Goal: Ask a question: Seek information or help from site administrators or community

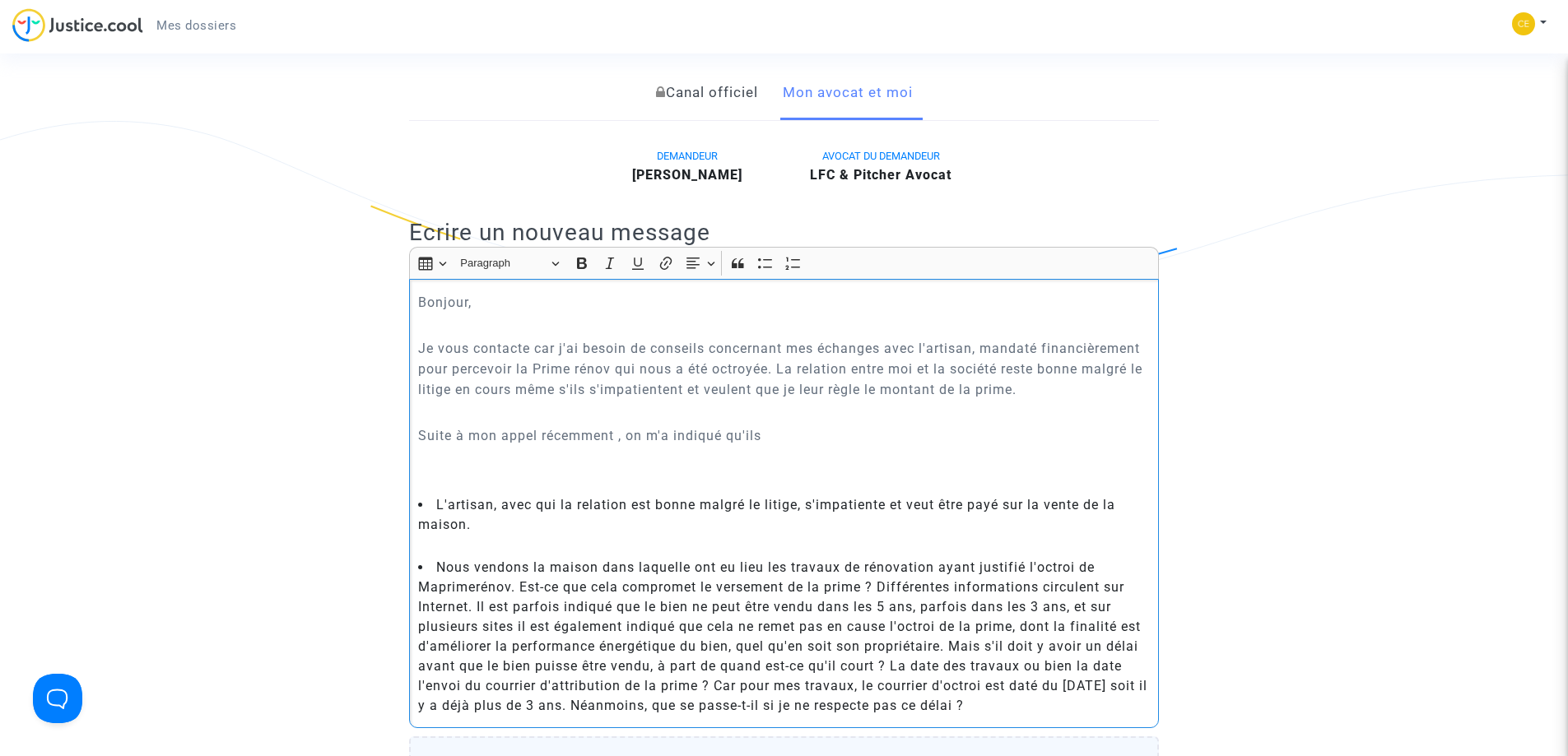
click at [982, 352] on p "Je vous contacte car j'ai besoin de conseils concernant mes échanges avec l'art…" at bounding box center [784, 369] width 732 height 61
click at [1065, 386] on p "Je vous contacte car j'ai besoin de conseils concernant mes échanges avec l'art…" at bounding box center [784, 369] width 732 height 61
click at [469, 417] on p "Rich Text Editor, main" at bounding box center [784, 412] width 732 height 20
click at [795, 430] on li "Suite à mon appel récemment , on m'a indiqué qu'ils" at bounding box center [784, 434] width 732 height 20
click at [801, 433] on li "Suite à mon appel récemment , on m'a indiqué qu'ils" at bounding box center [784, 434] width 732 height 20
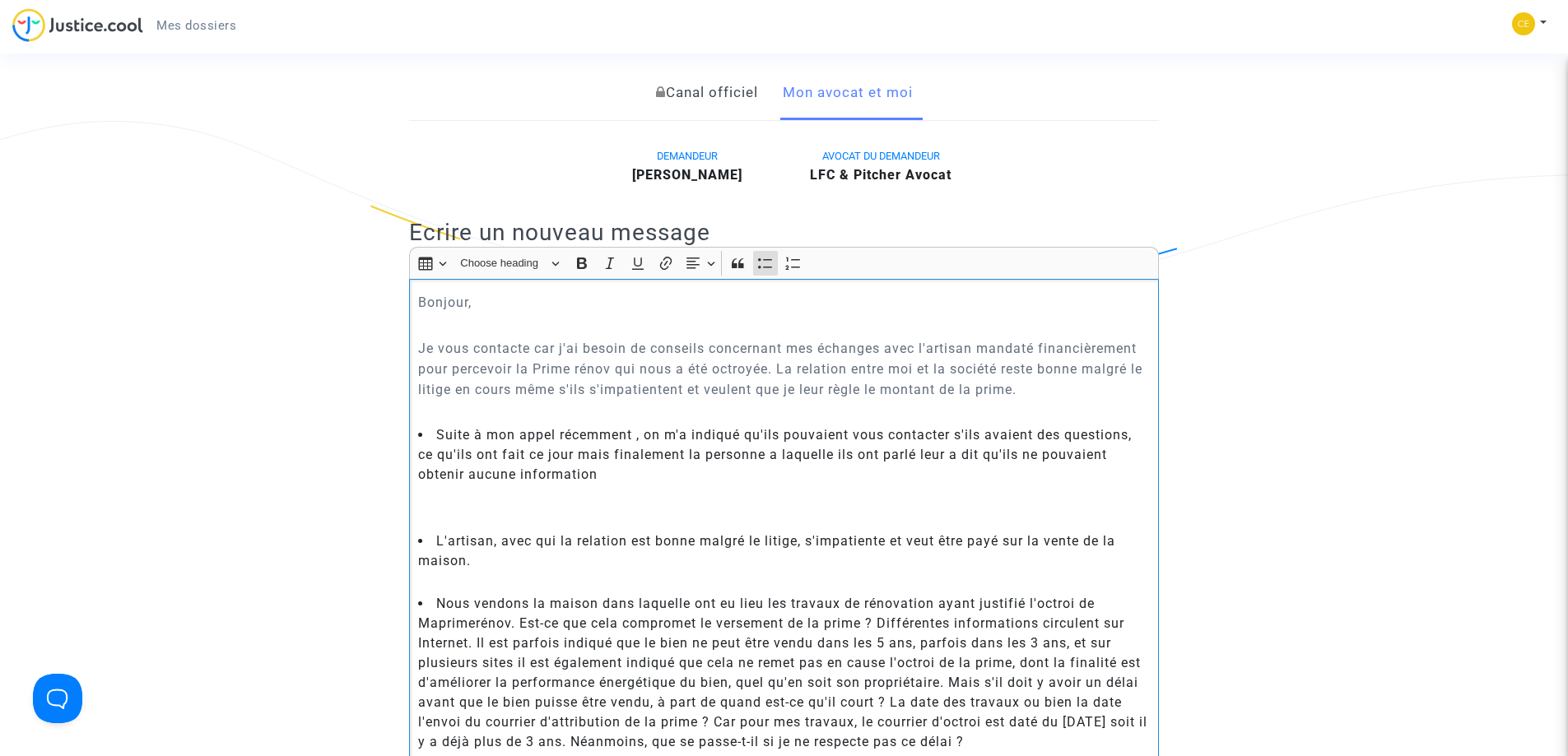
click at [1061, 392] on p "Je vous contacte car j'ai besoin de conseils concernant mes échanges avec l'art…" at bounding box center [784, 369] width 732 height 61
click at [676, 467] on li "Suite à mon appel récemment , on m'a indiqué qu'ils pouvaient vous contacter s'…" at bounding box center [784, 454] width 732 height 59
click at [557, 500] on p "Rich Text Editor, main" at bounding box center [784, 495] width 732 height 20
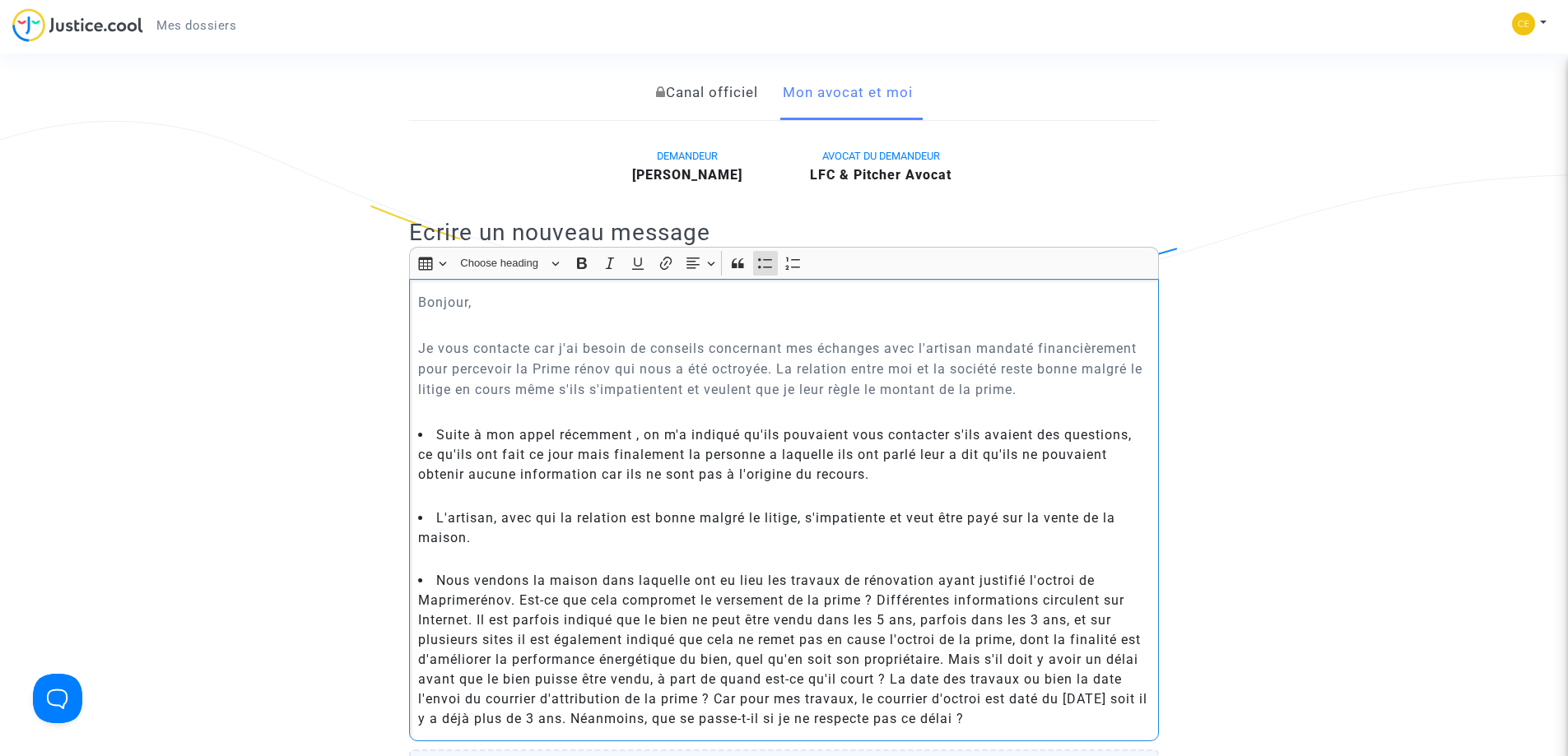
drag, startPoint x: 490, startPoint y: 543, endPoint x: 442, endPoint y: 517, distance: 54.6
click at [442, 517] on li "L'artisan, avec qui la relation est bonne malgré le litige, s'impatiente et veu…" at bounding box center [784, 528] width 732 height 39
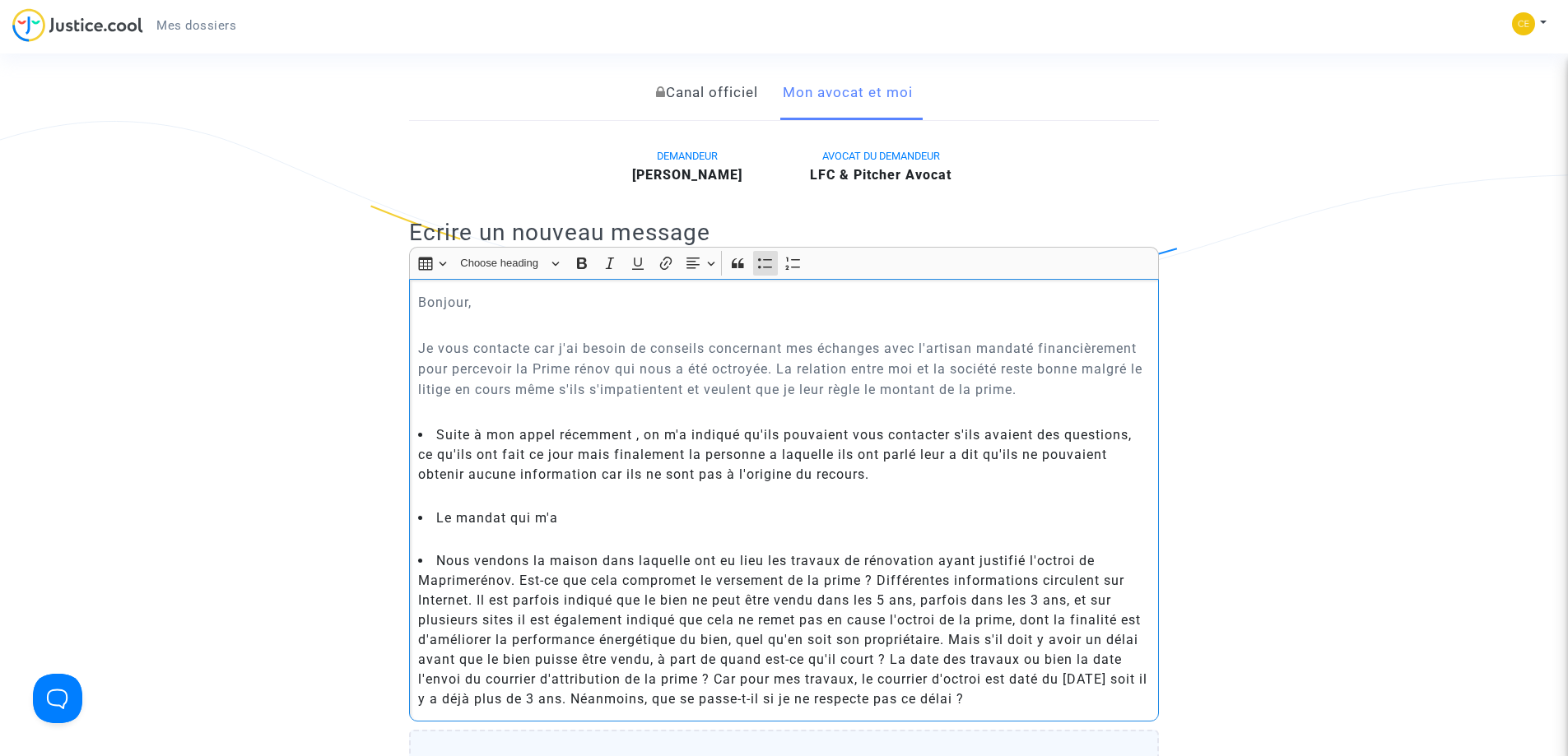
drag, startPoint x: 652, startPoint y: 517, endPoint x: 406, endPoint y: 516, distance: 246.0
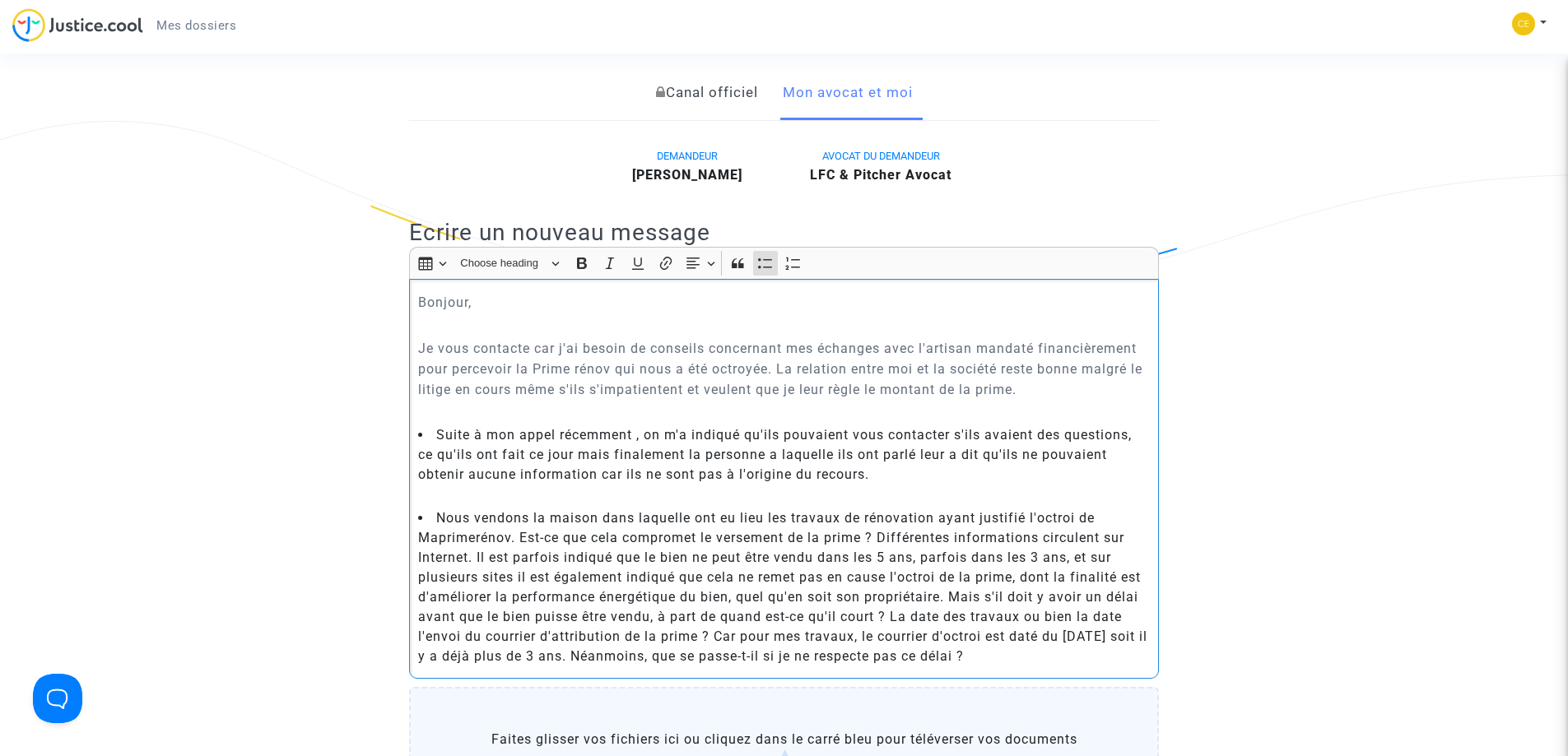
click at [1060, 655] on li "Nous vendons la maison dans laquelle ont eu lieu les travaux de rénovation ayan…" at bounding box center [784, 587] width 732 height 158
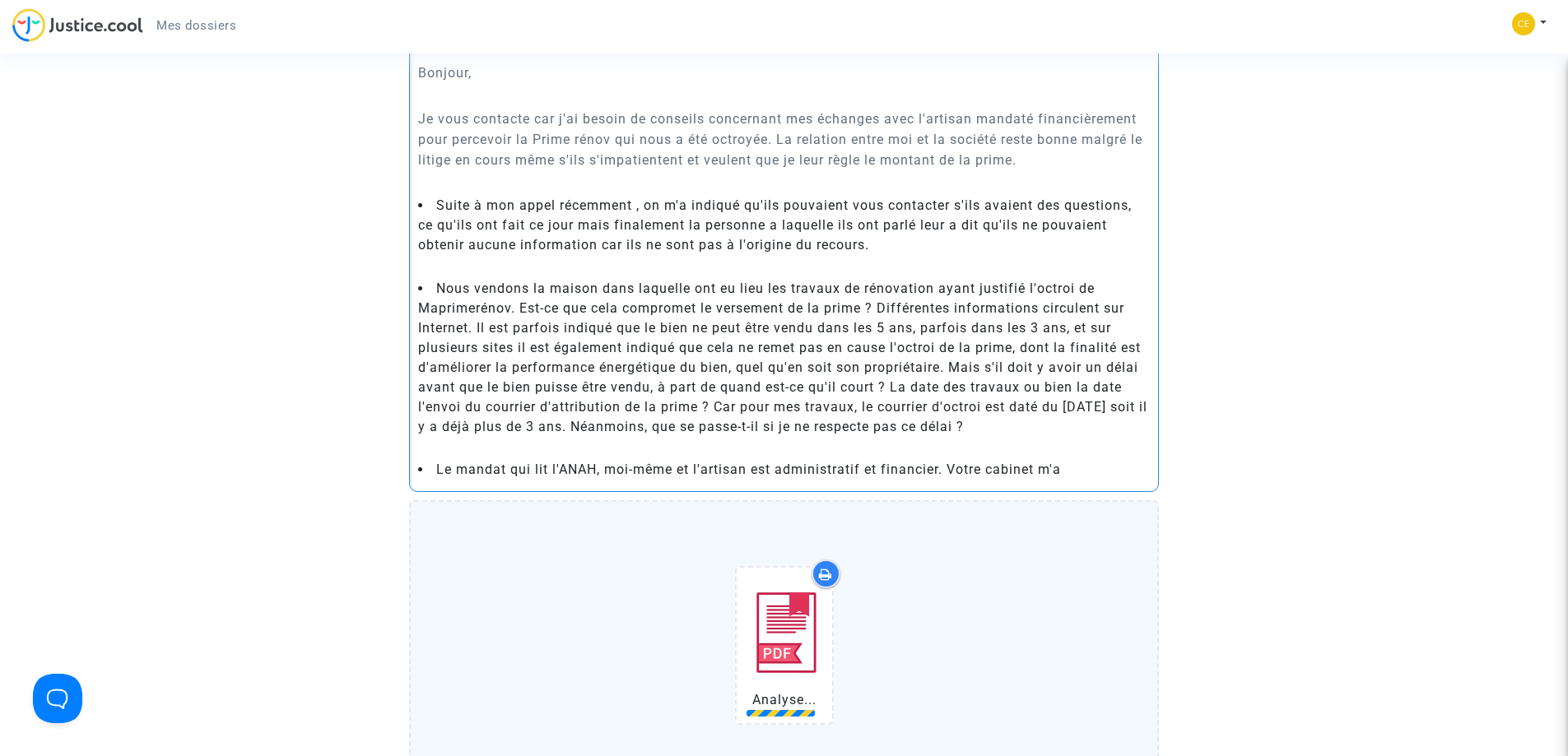
scroll to position [561, 0]
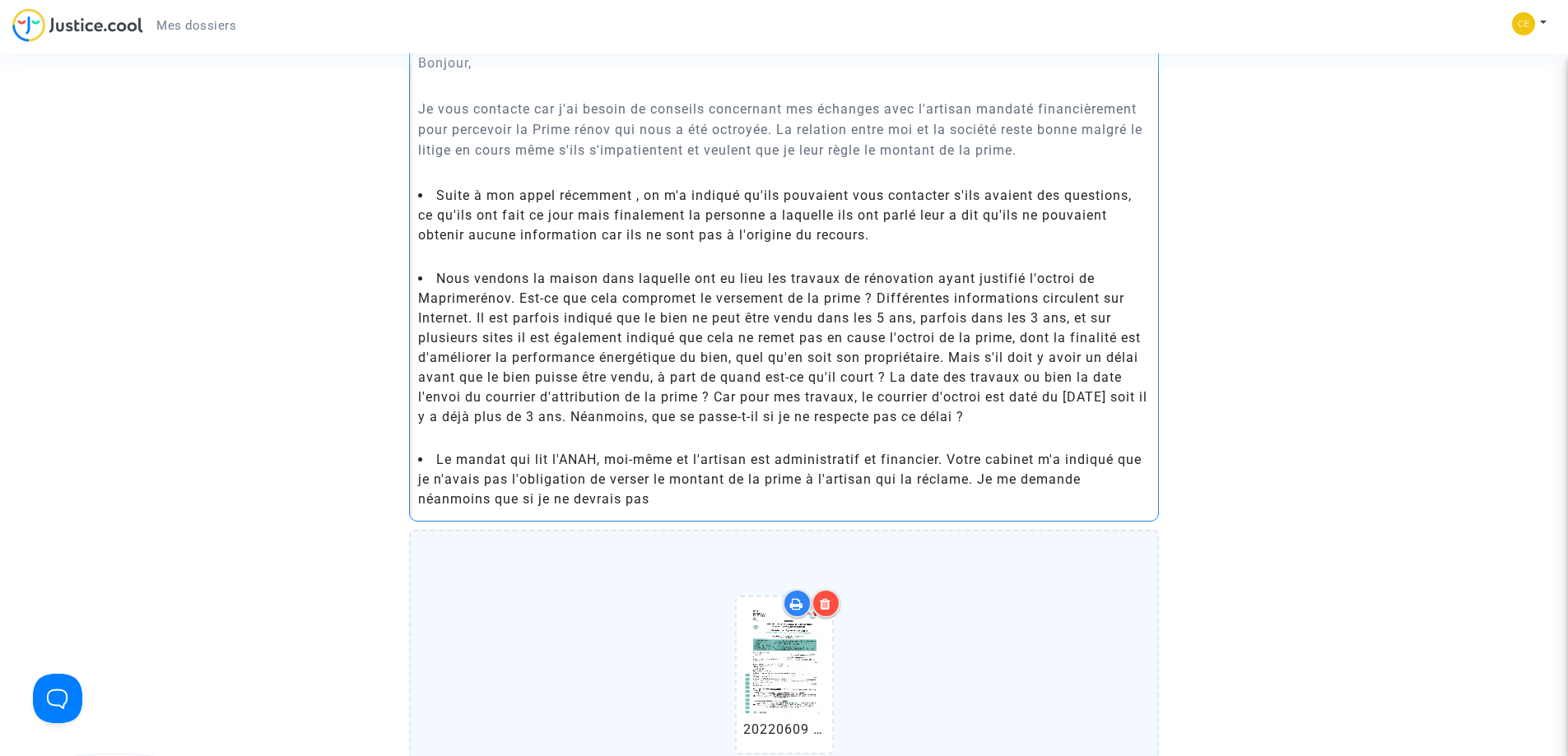
click at [889, 232] on li "Suite à mon appel récemment , on m'a indiqué qu'ils pouvaient vous contacter s'…" at bounding box center [784, 215] width 732 height 59
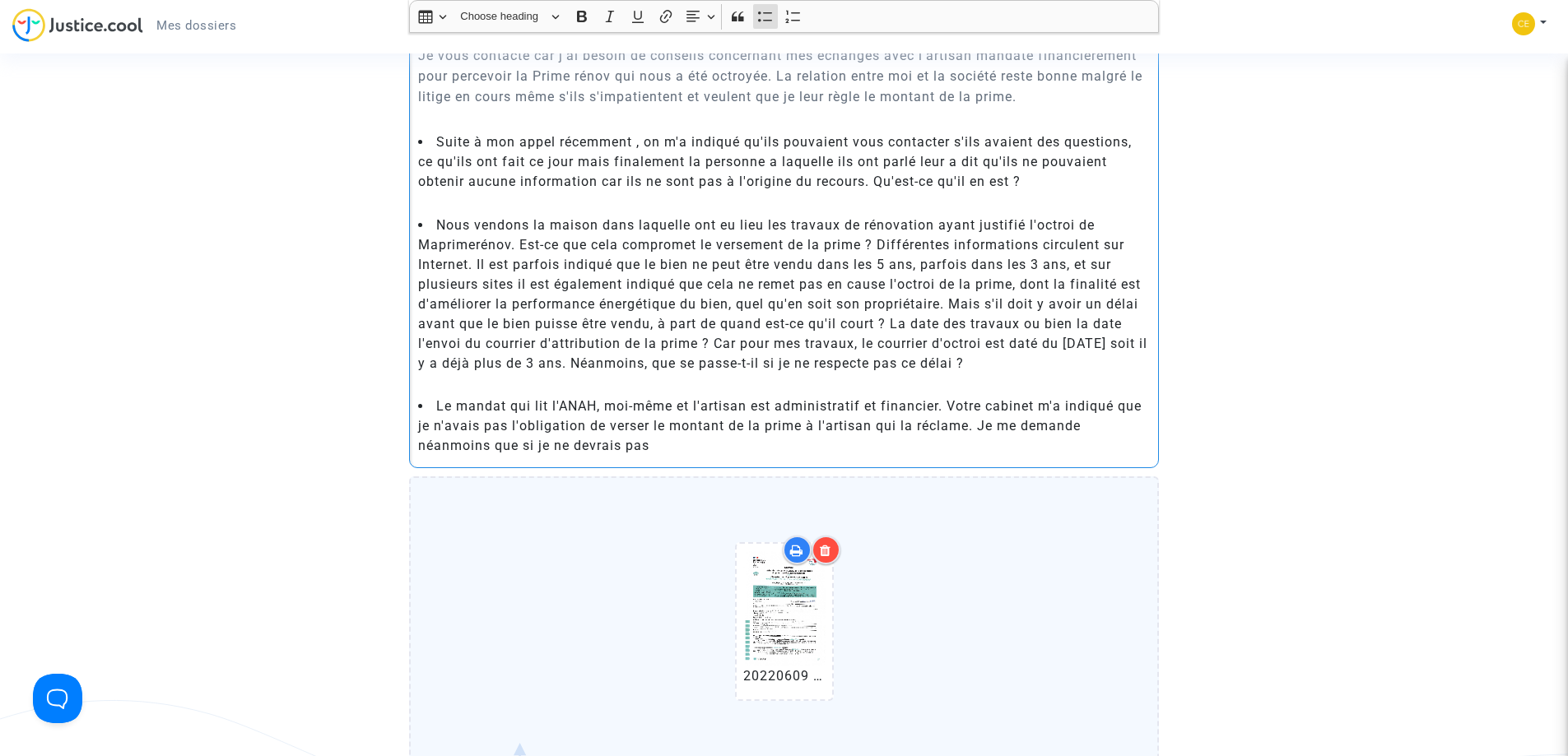
scroll to position [619, 0]
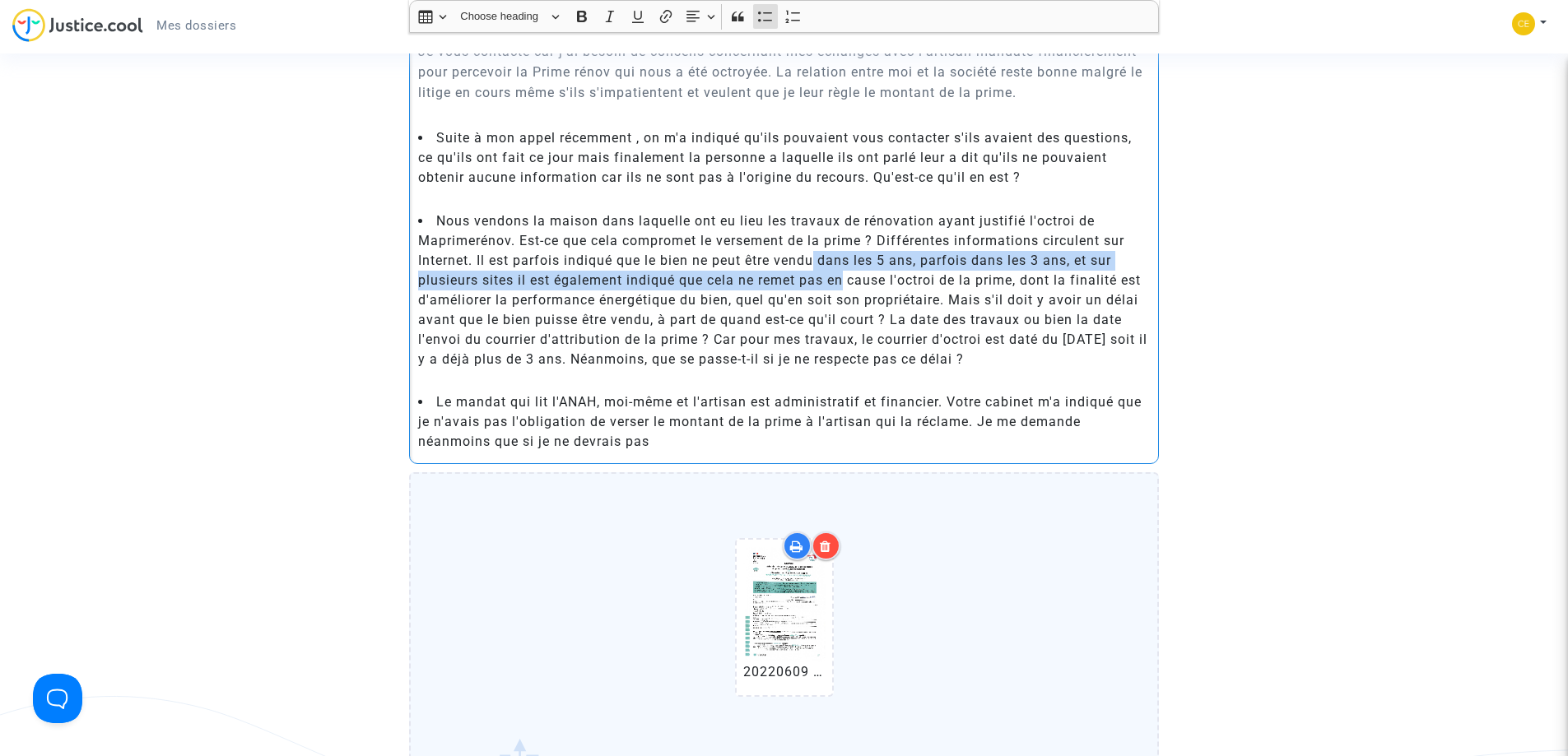
drag, startPoint x: 814, startPoint y: 257, endPoint x: 844, endPoint y: 275, distance: 35.0
click at [844, 275] on li "Nous vendons la maison dans laquelle ont eu lieu les travaux de rénovation ayan…" at bounding box center [784, 290] width 732 height 158
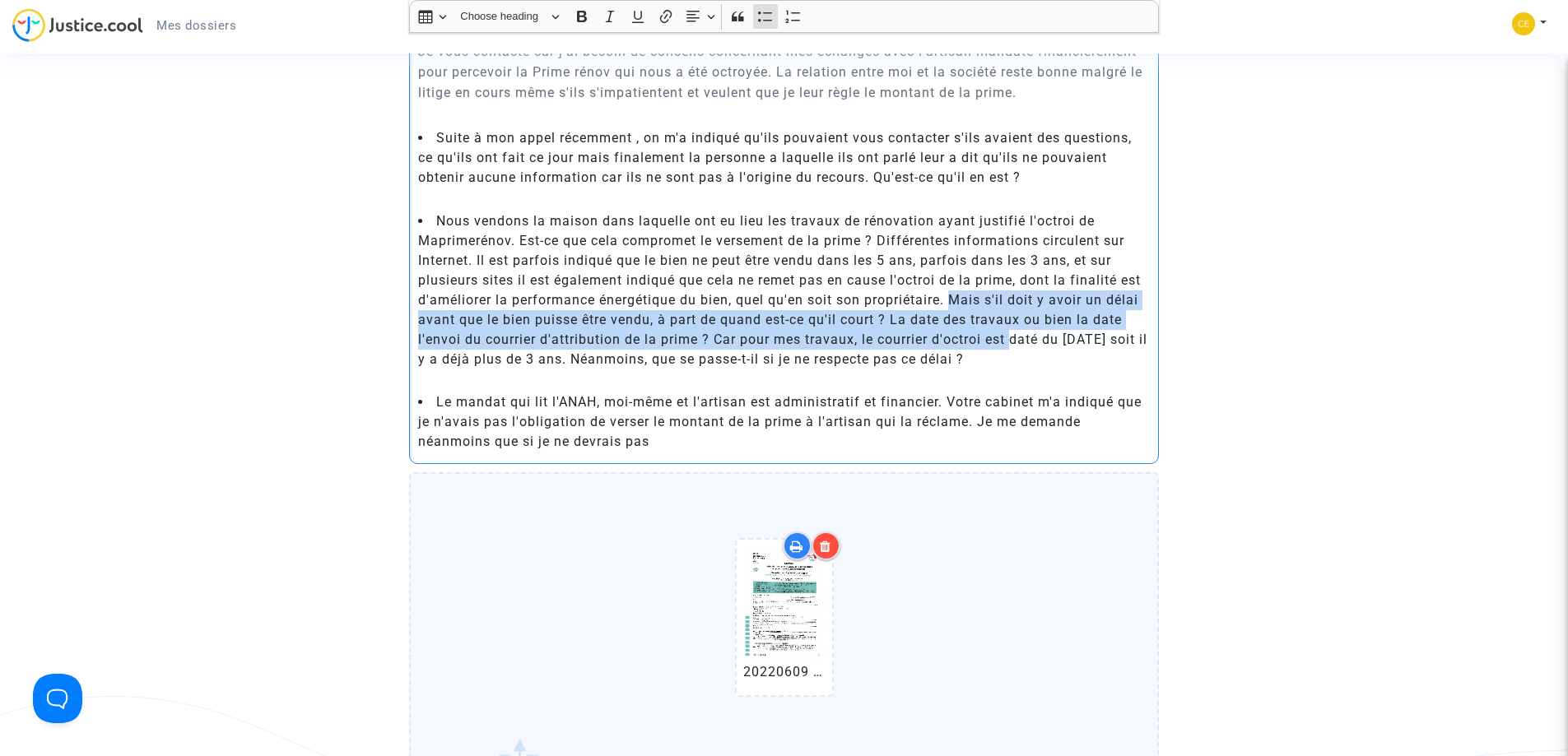
drag, startPoint x: 954, startPoint y: 294, endPoint x: 1012, endPoint y: 340, distance: 74.0
click at [1012, 340] on li "Nous vendons la maison dans laquelle ont eu lieu les travaux de rénovation ayan…" at bounding box center [784, 290] width 732 height 158
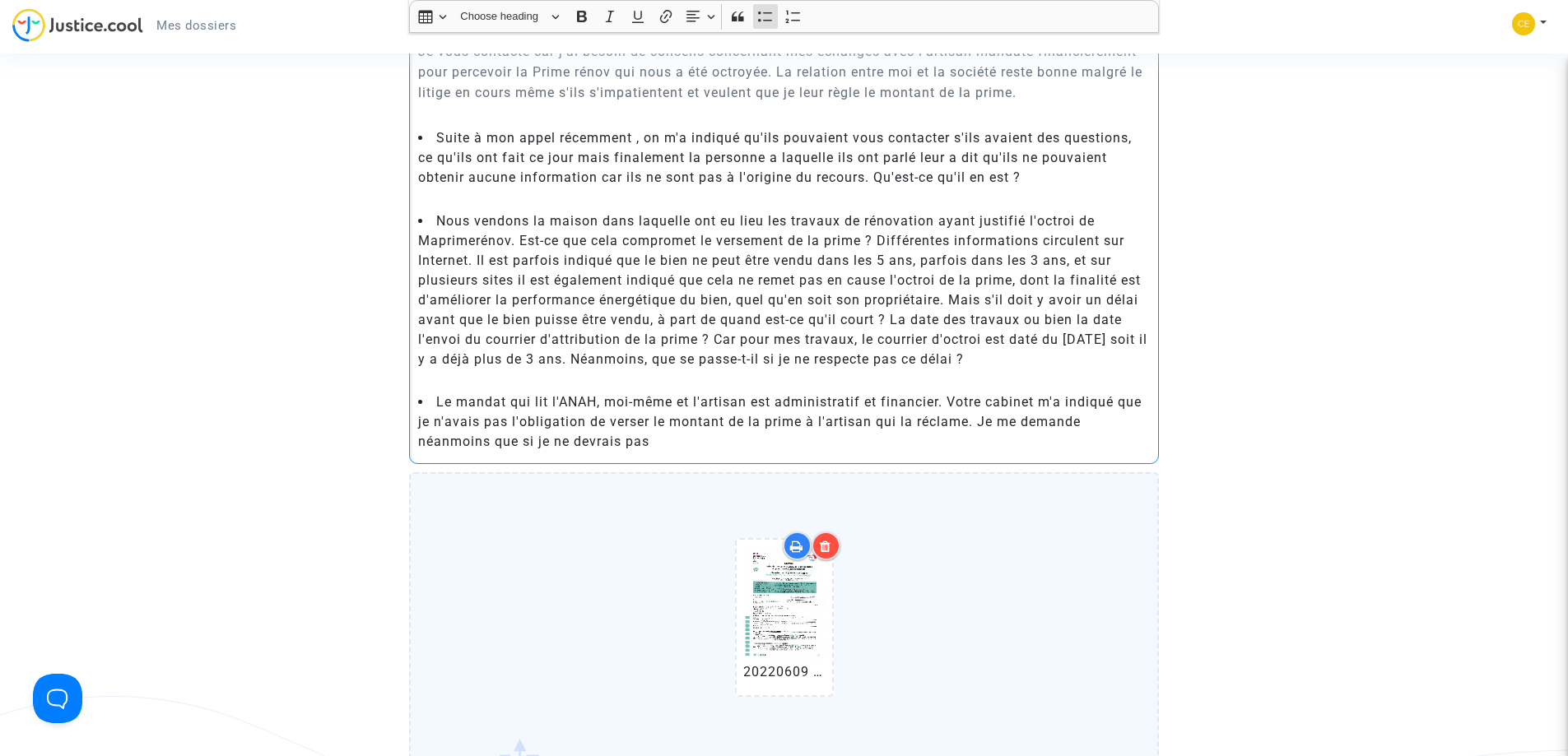
click at [1021, 358] on li "Nous vendons la maison dans laquelle ont eu lieu les travaux de rénovation ayan…" at bounding box center [784, 290] width 732 height 158
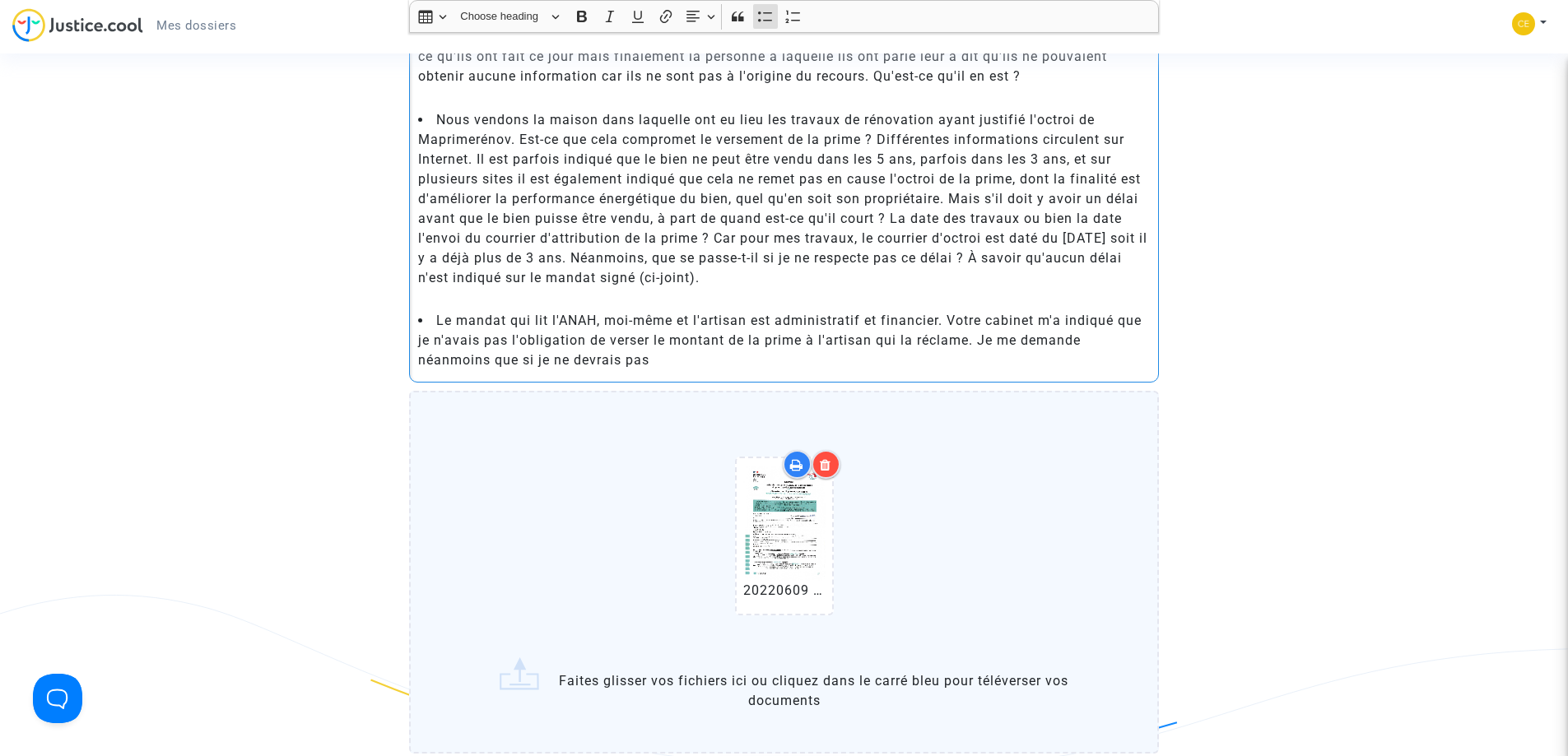
scroll to position [728, 0]
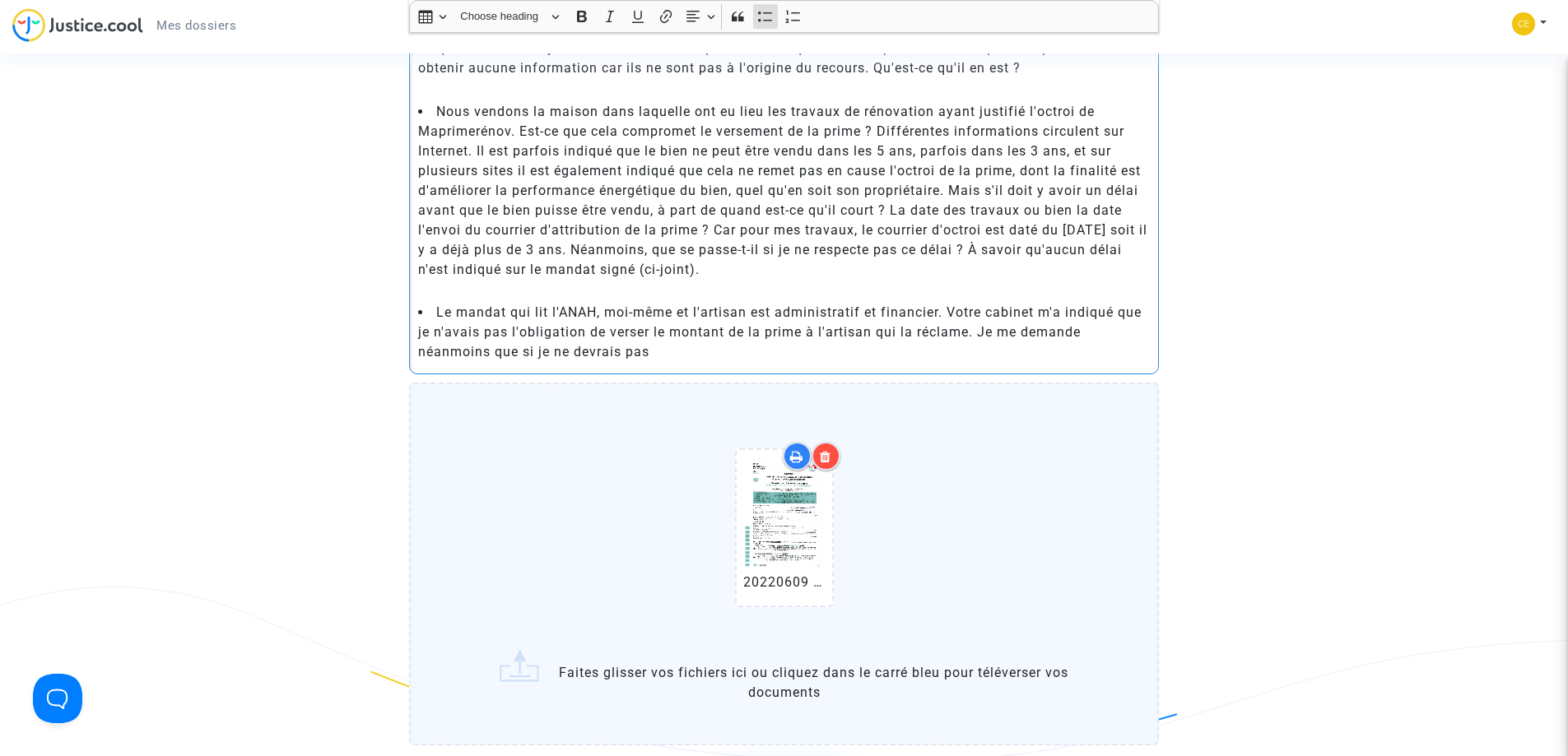
click at [548, 309] on li "Le mandat qui lit l'ANAH, moi-même et l'artisan est administratif et financier.…" at bounding box center [784, 332] width 732 height 59
click at [706, 355] on li "Le mandat qui lie l'ANAH, moi-même et l'artisan est administratif et financier.…" at bounding box center [784, 332] width 732 height 59
click at [751, 351] on li "Le mandat qui lie l'ANAH, moi-même et l'artisan est administratif et financier.…" at bounding box center [784, 332] width 732 height 59
drag, startPoint x: 984, startPoint y: 352, endPoint x: 1115, endPoint y: 375, distance: 133.0
click at [1115, 375] on div "Bonjour, Je vous contacte car j'ai besoin de conseils concernant mes échanges a…" at bounding box center [784, 124] width 749 height 502
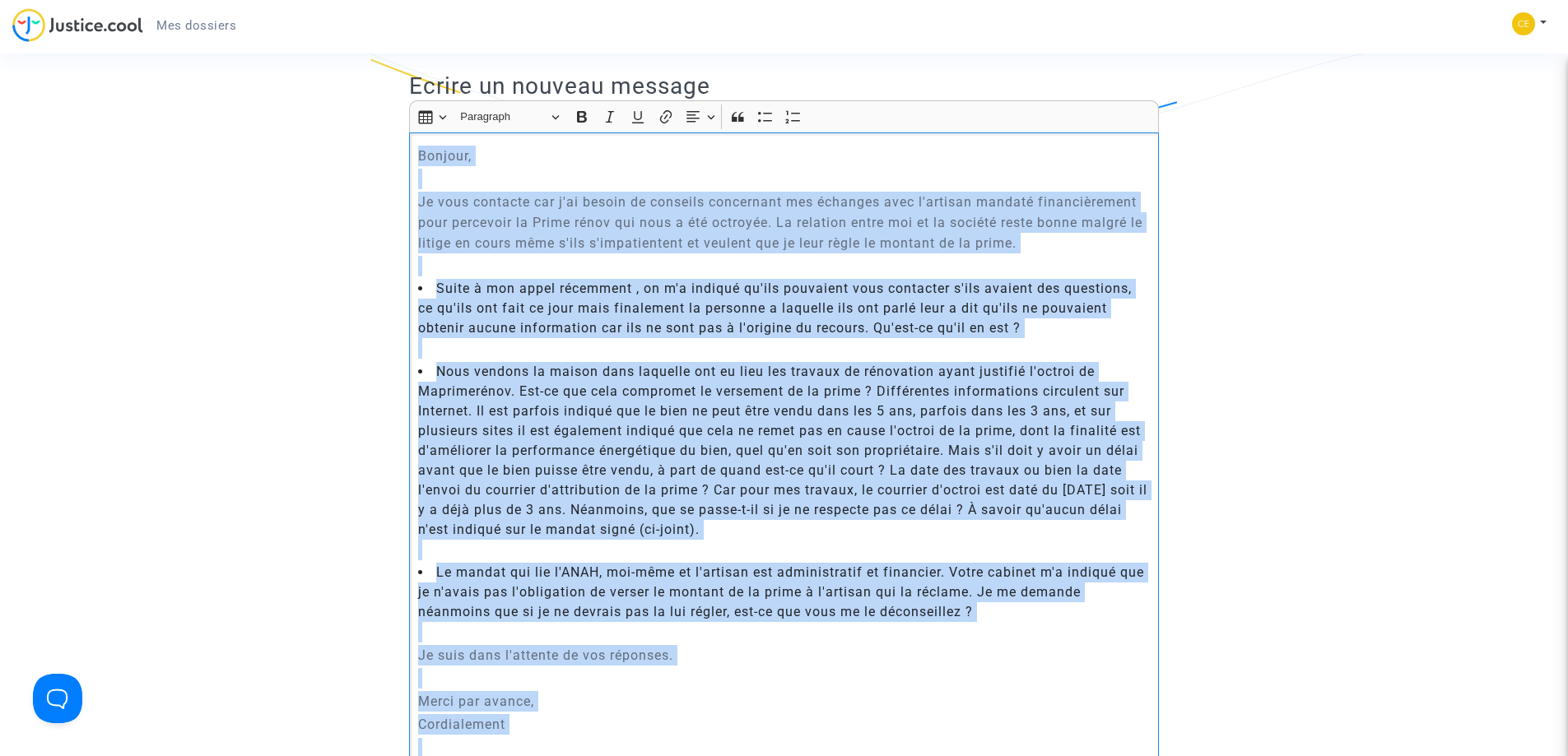
scroll to position [0, 0]
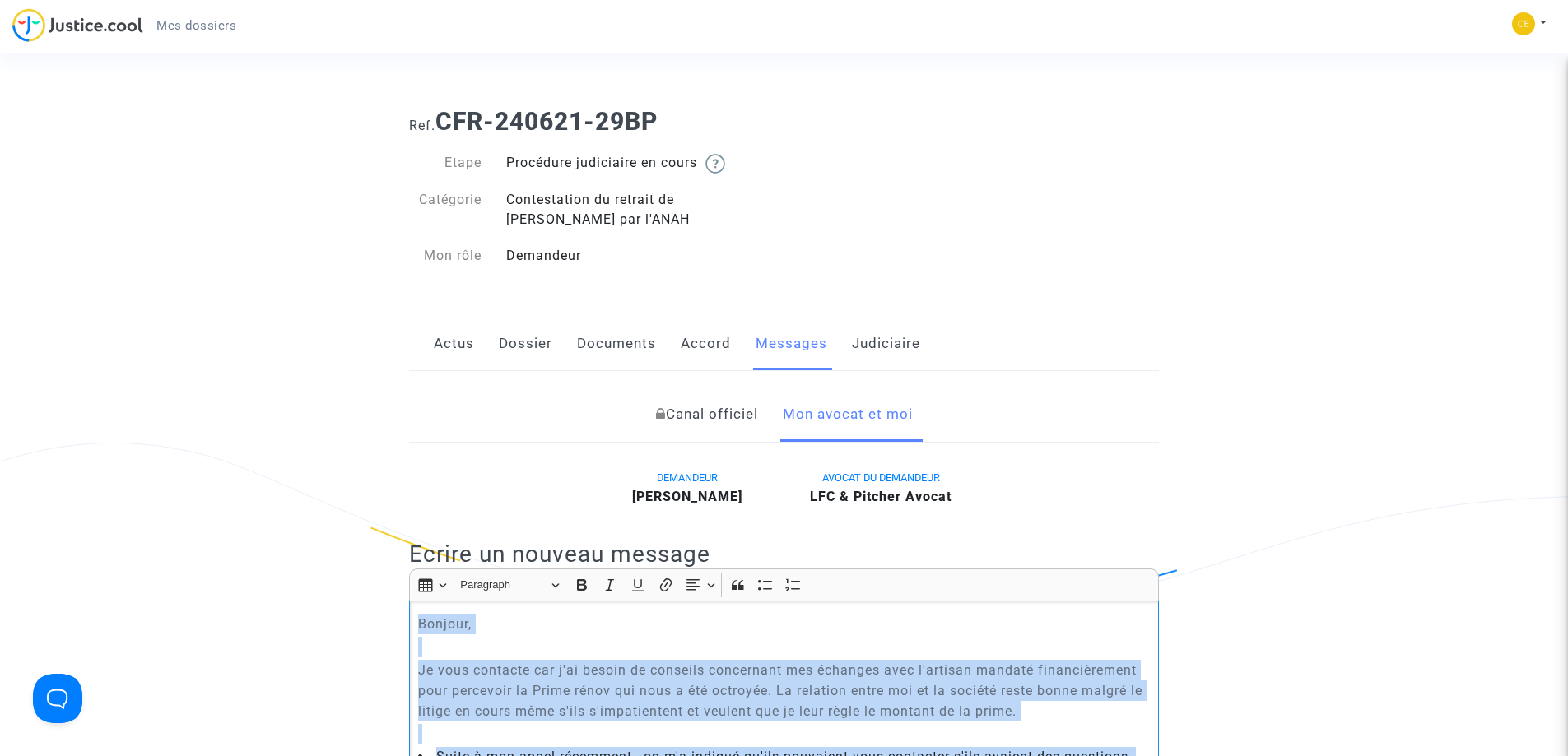
drag, startPoint x: 568, startPoint y: 538, endPoint x: 282, endPoint y: -100, distance: 699.2
copy div "Loremip, Do sita consecte adi e'se doeius te incididu utlaboreet dol magnaali e…"
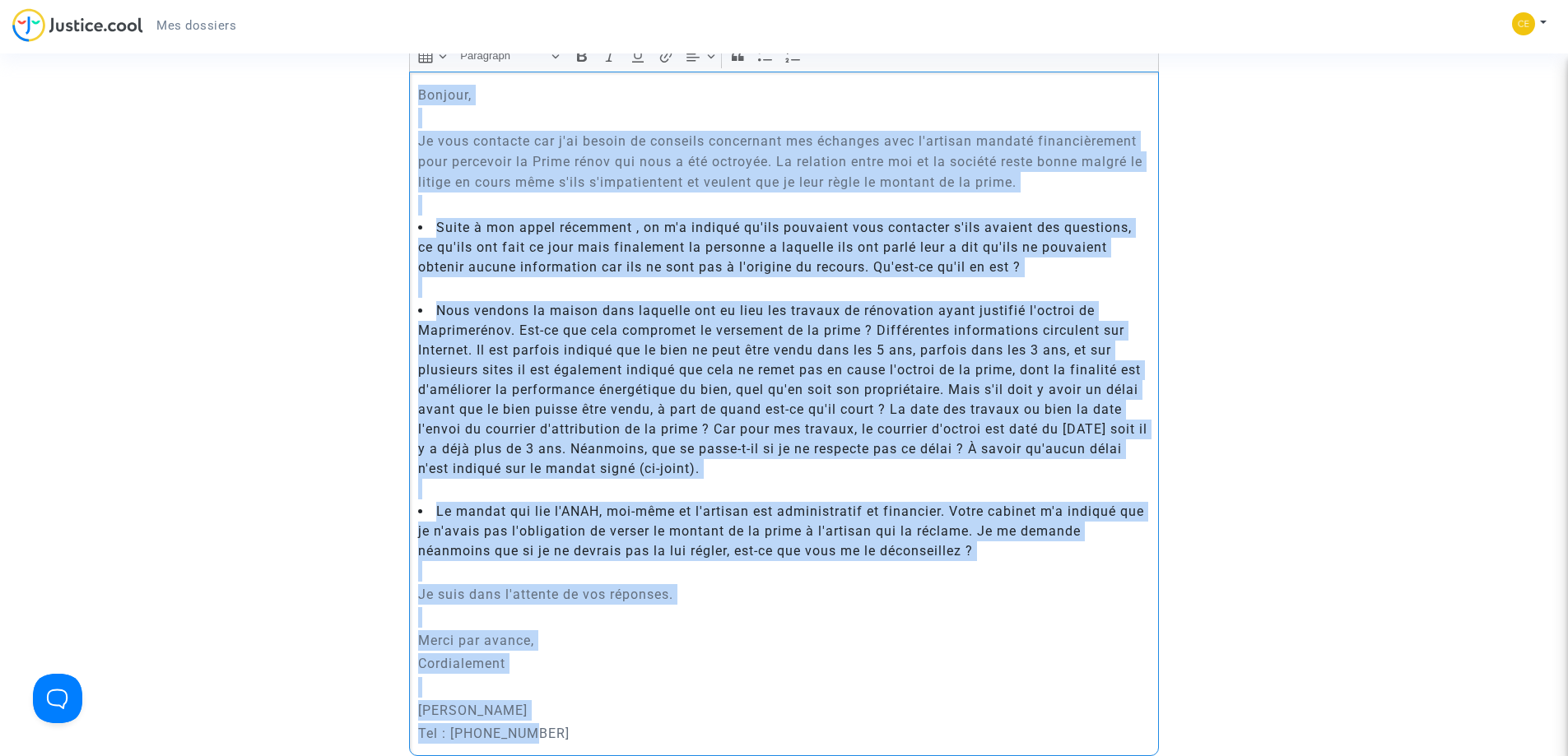
scroll to position [534, 0]
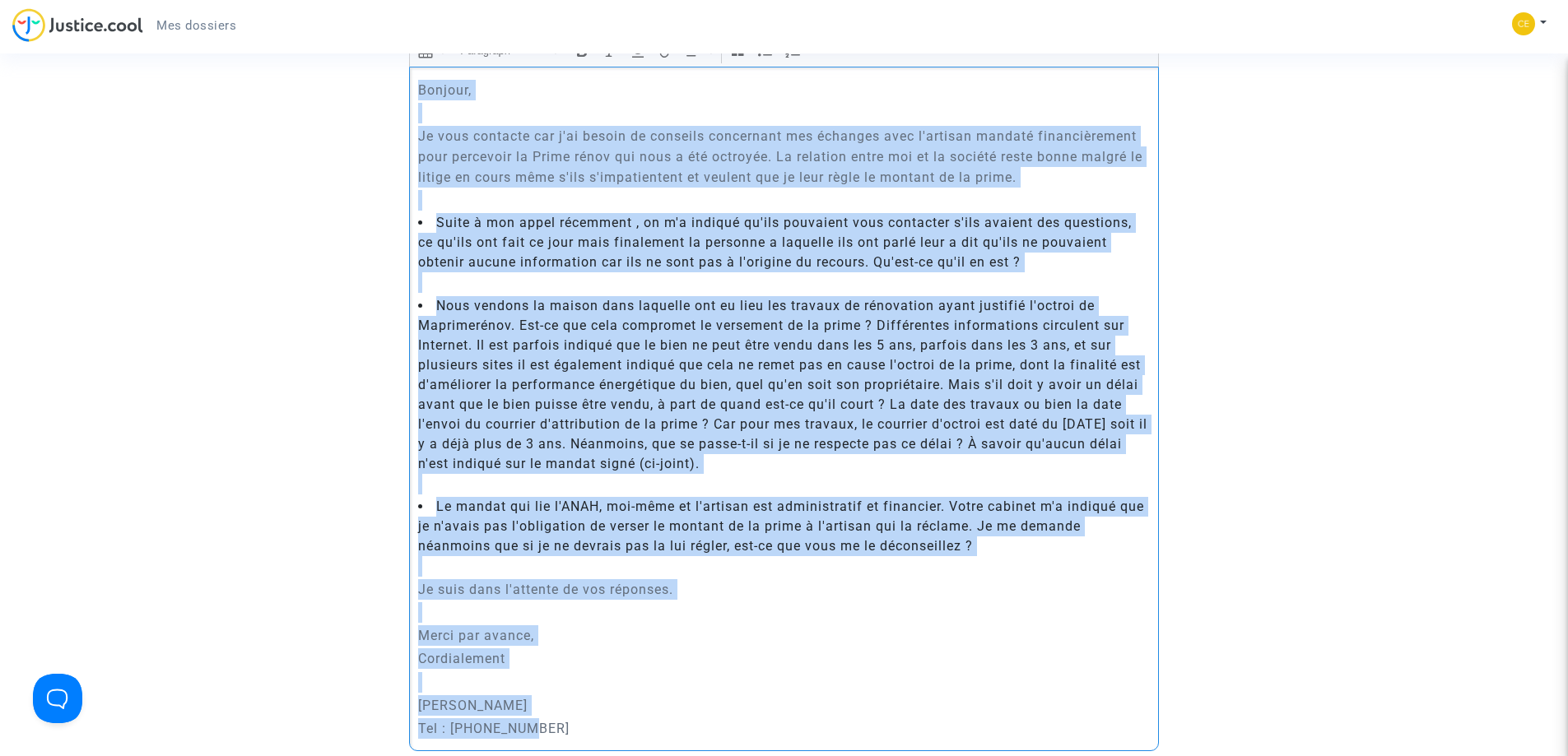
click at [816, 260] on li "Suite à mon appel récemment , on m'a indiqué qu'ils pouvaient vous contacter s'…" at bounding box center [784, 242] width 732 height 59
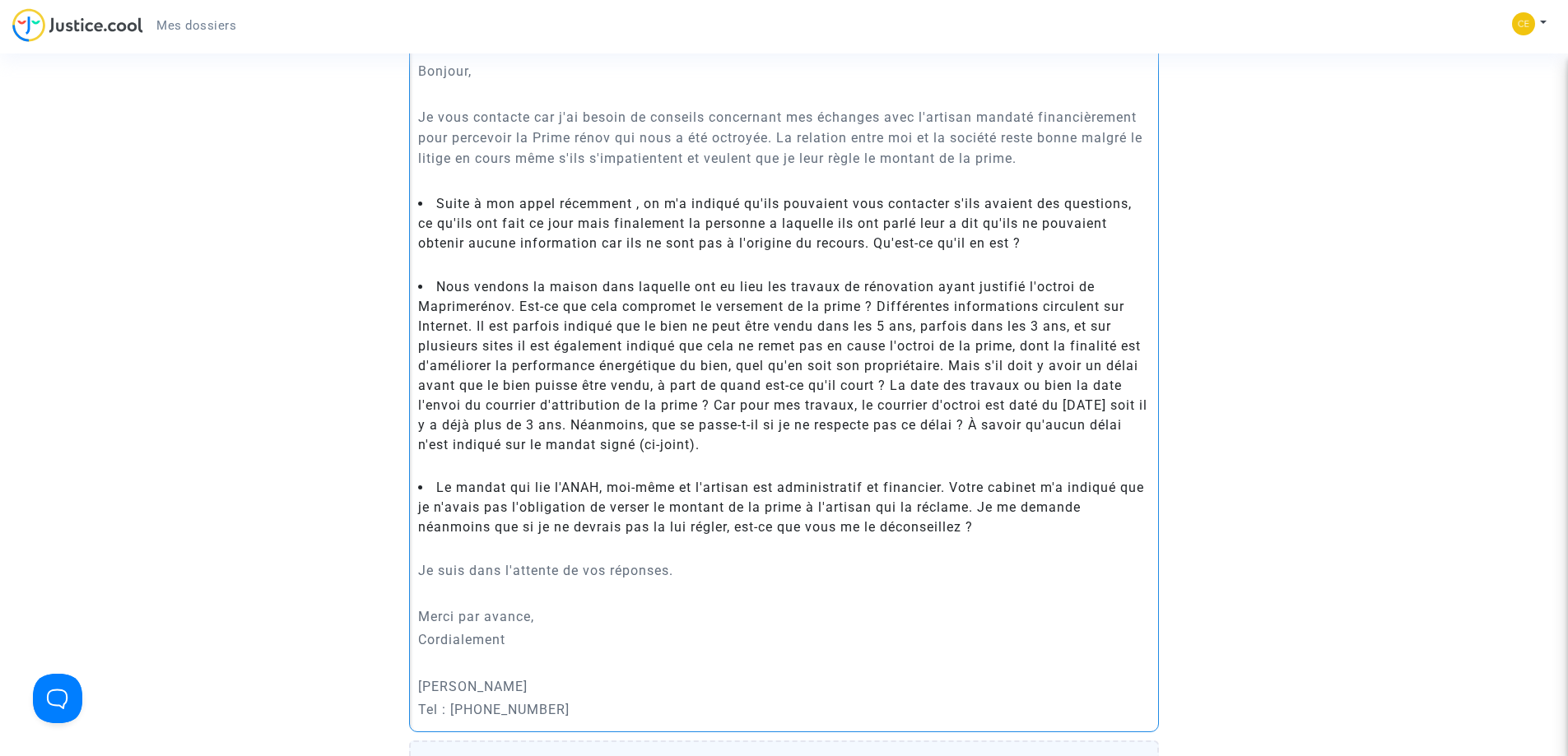
scroll to position [555, 0]
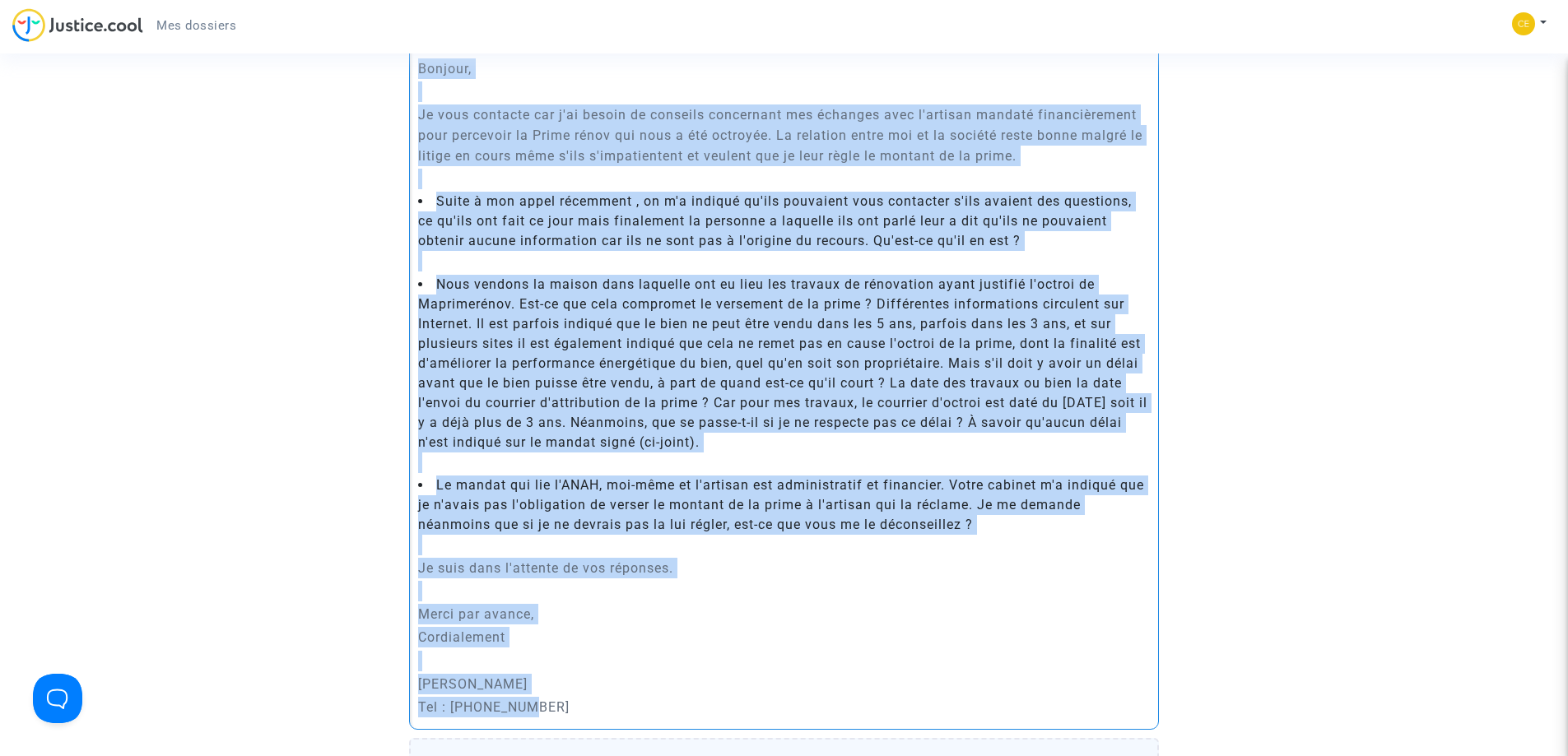
drag, startPoint x: 416, startPoint y: 69, endPoint x: 550, endPoint y: 709, distance: 653.9
click at [550, 709] on div "Bonjour, Je vous contacte car j'ai besoin de conseils concernant mes échanges a…" at bounding box center [784, 387] width 749 height 684
copy div "Loremip, Do sita consecte adi e'se doeius te incididu utlaboreet dol magnaali e…"
click at [774, 309] on li "Nous vendons la maison dans laquelle ont eu lieu les travaux de rénovation ayan…" at bounding box center [784, 363] width 732 height 177
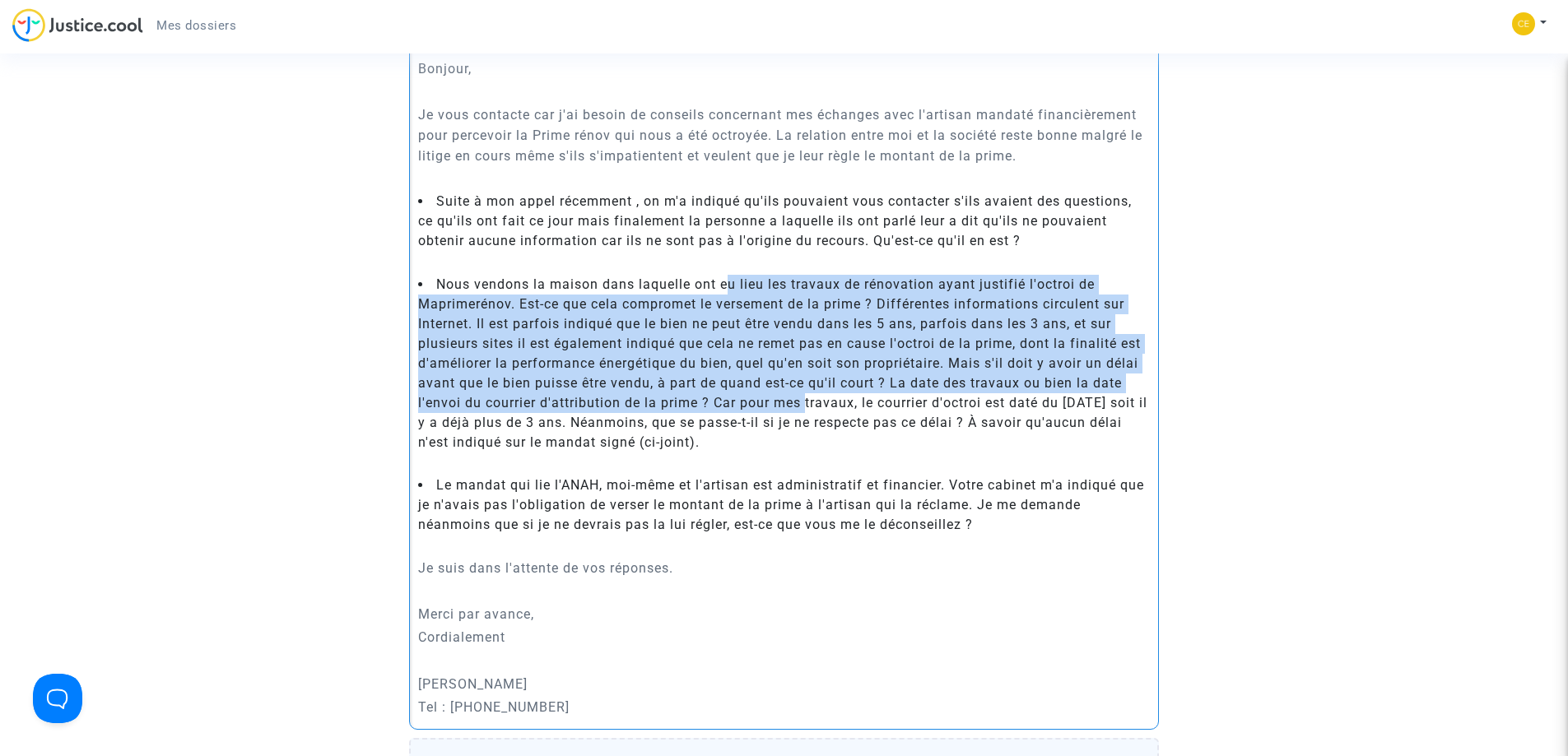
drag, startPoint x: 726, startPoint y: 286, endPoint x: 807, endPoint y: 413, distance: 150.6
click at [807, 413] on li "Nous vendons la maison dans laquelle ont eu lieu les travaux de rénovation ayan…" at bounding box center [784, 363] width 732 height 177
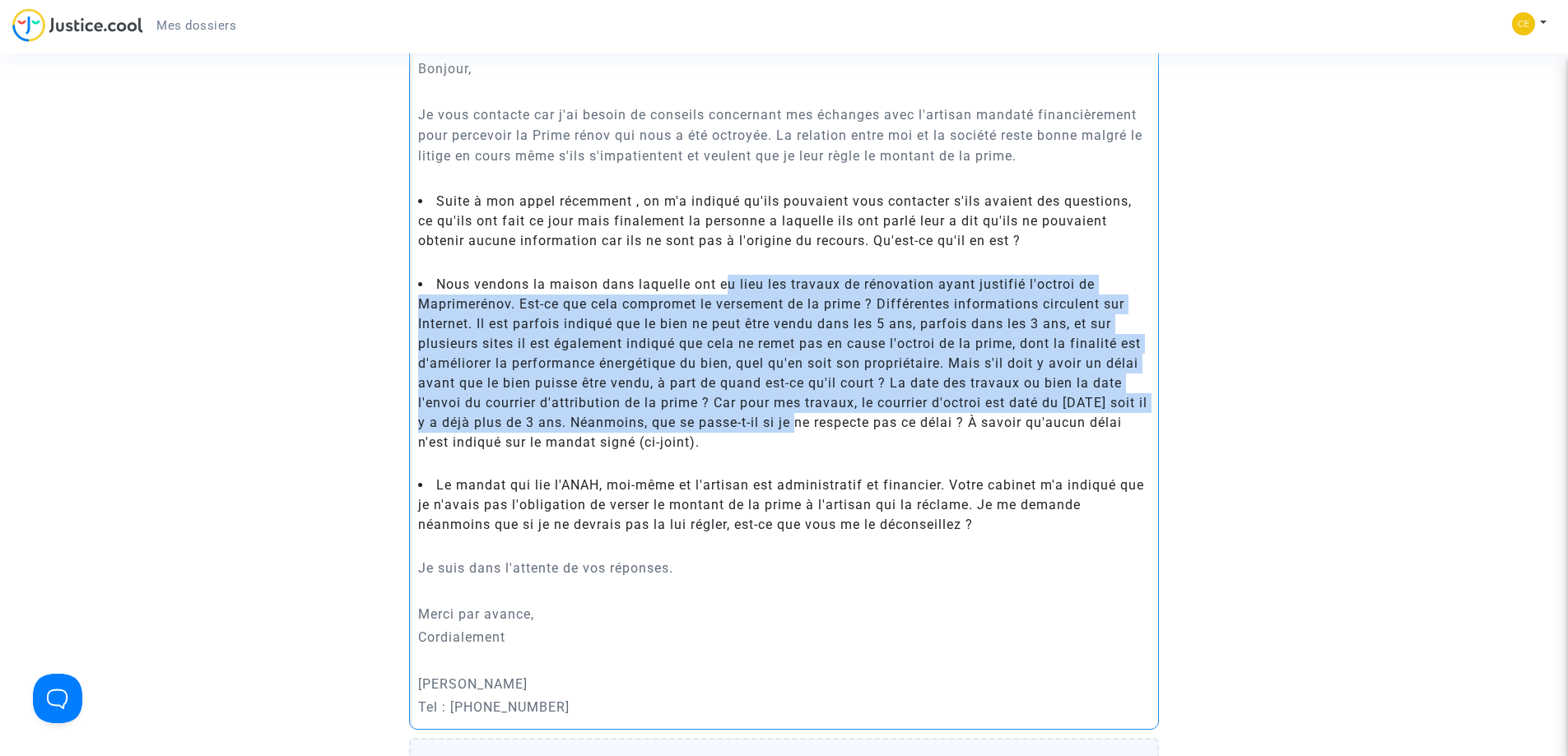
click at [807, 413] on li "Nous vendons la maison dans laquelle ont eu lieu les travaux de rénovation ayan…" at bounding box center [784, 363] width 732 height 177
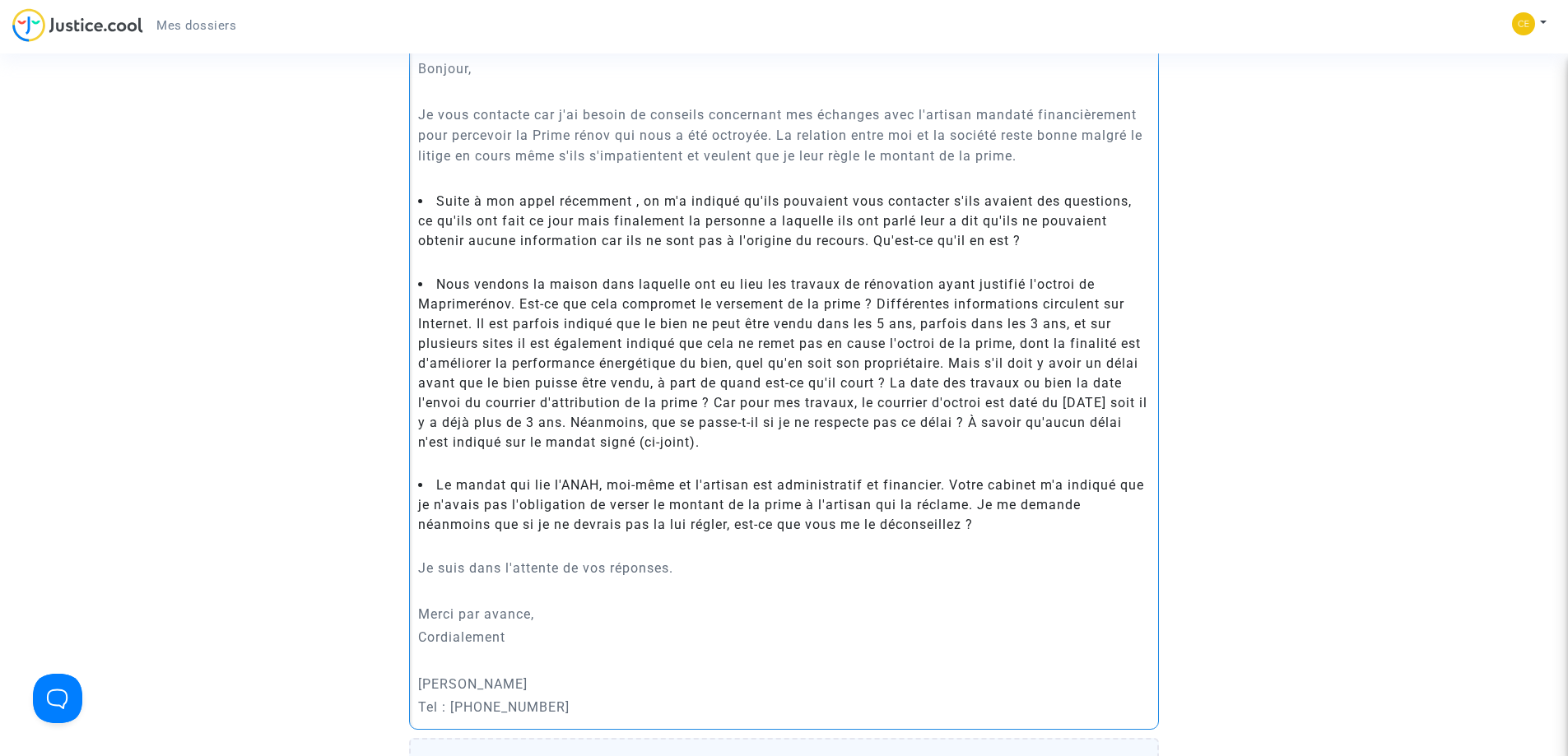
drag, startPoint x: 734, startPoint y: 422, endPoint x: 767, endPoint y: 446, distance: 40.8
click at [767, 446] on li "Nous vendons la maison dans laquelle ont eu lieu les travaux de rénovation ayan…" at bounding box center [784, 363] width 732 height 177
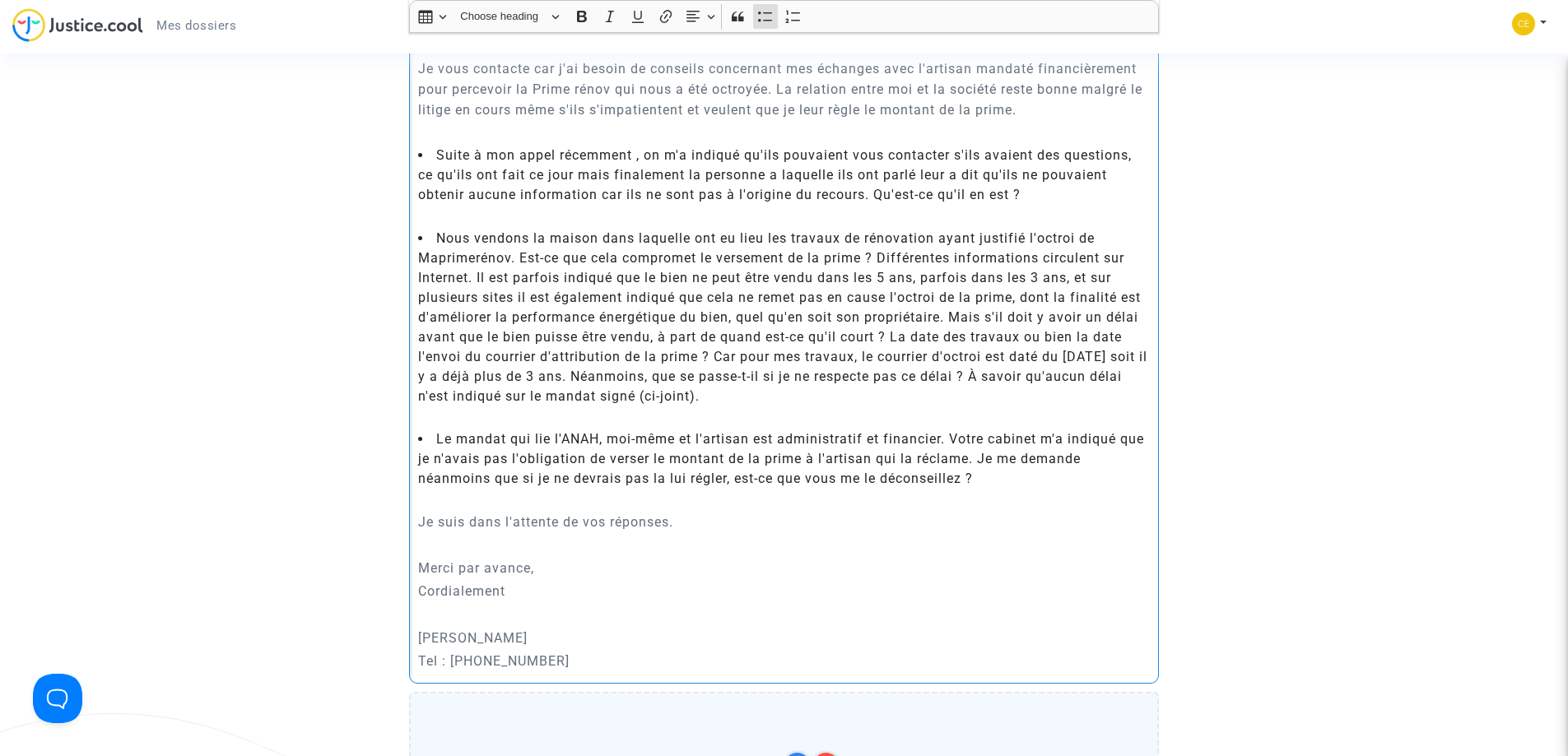
scroll to position [607, 0]
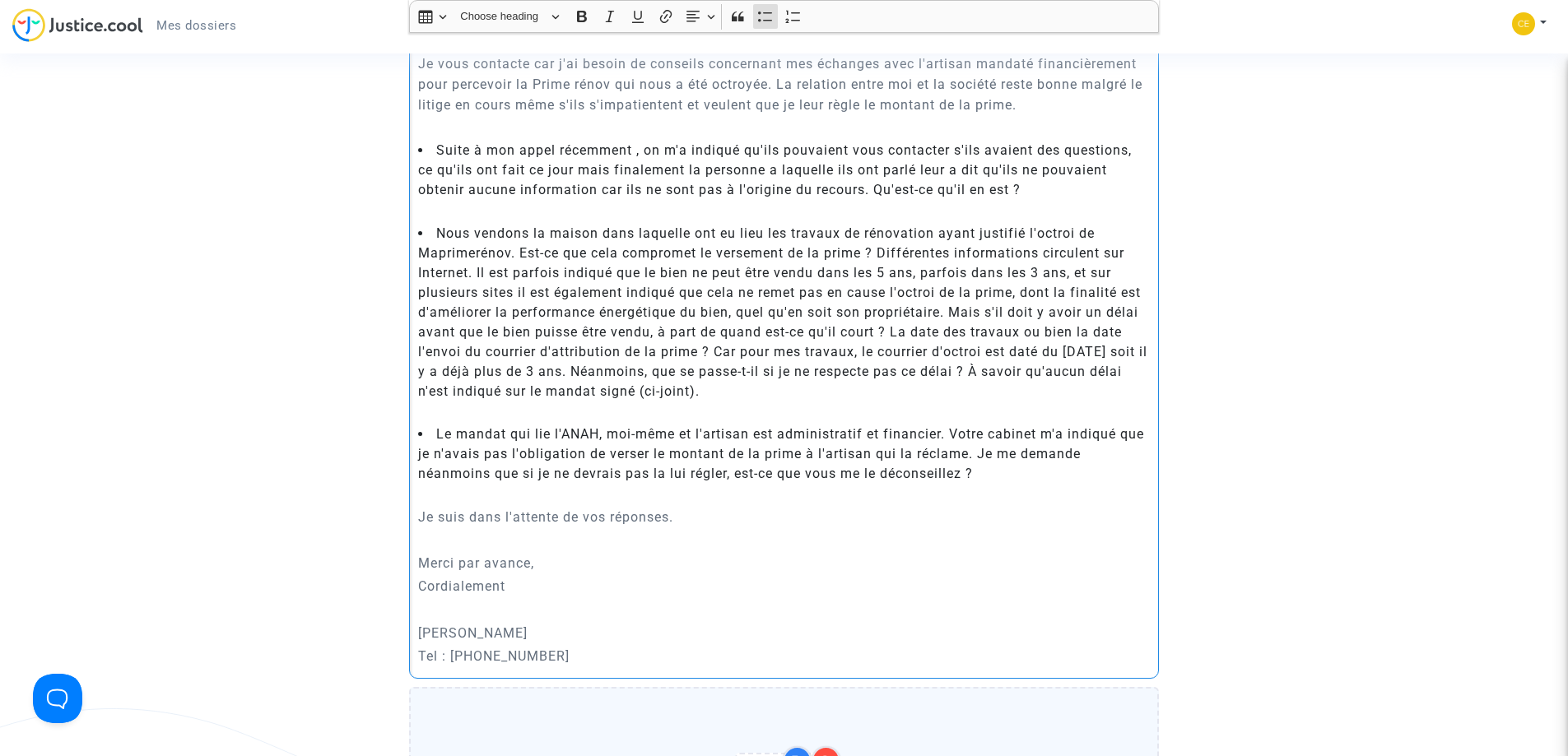
click at [618, 386] on li "Nous vendons la maison dans laquelle ont eu lieu les travaux de rénovation ayan…" at bounding box center [784, 312] width 732 height 177
drag, startPoint x: 614, startPoint y: 369, endPoint x: 758, endPoint y: 391, distance: 145.7
click at [758, 391] on li "Nous vendons la maison dans laquelle ont eu lieu les travaux de rénovation ayan…" at bounding box center [784, 312] width 732 height 177
drag, startPoint x: 744, startPoint y: 393, endPoint x: 407, endPoint y: 142, distance: 420.2
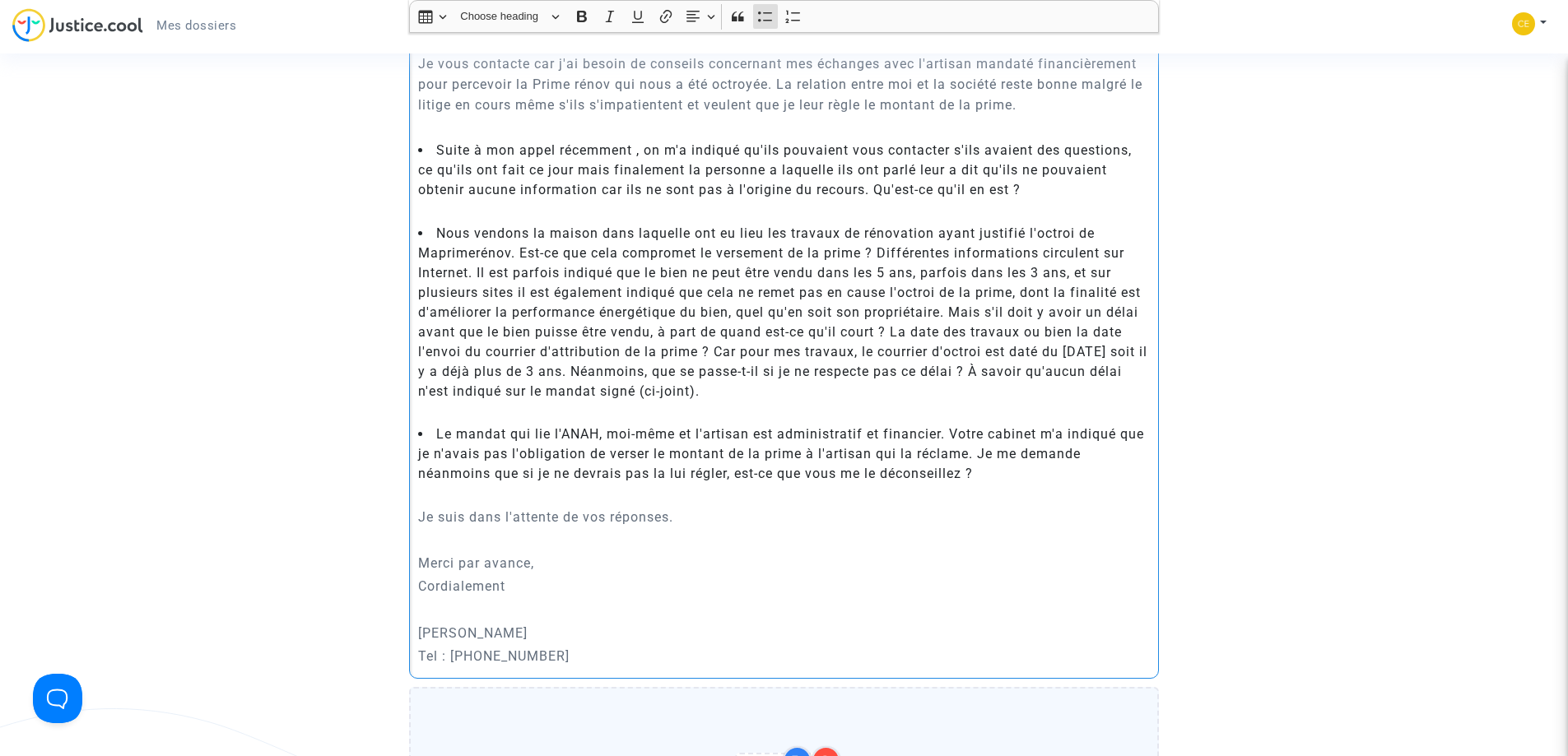
click at [762, 377] on li "Nous vendons la maison dans laquelle ont eu lieu les travaux de rénovation ayan…" at bounding box center [784, 312] width 732 height 177
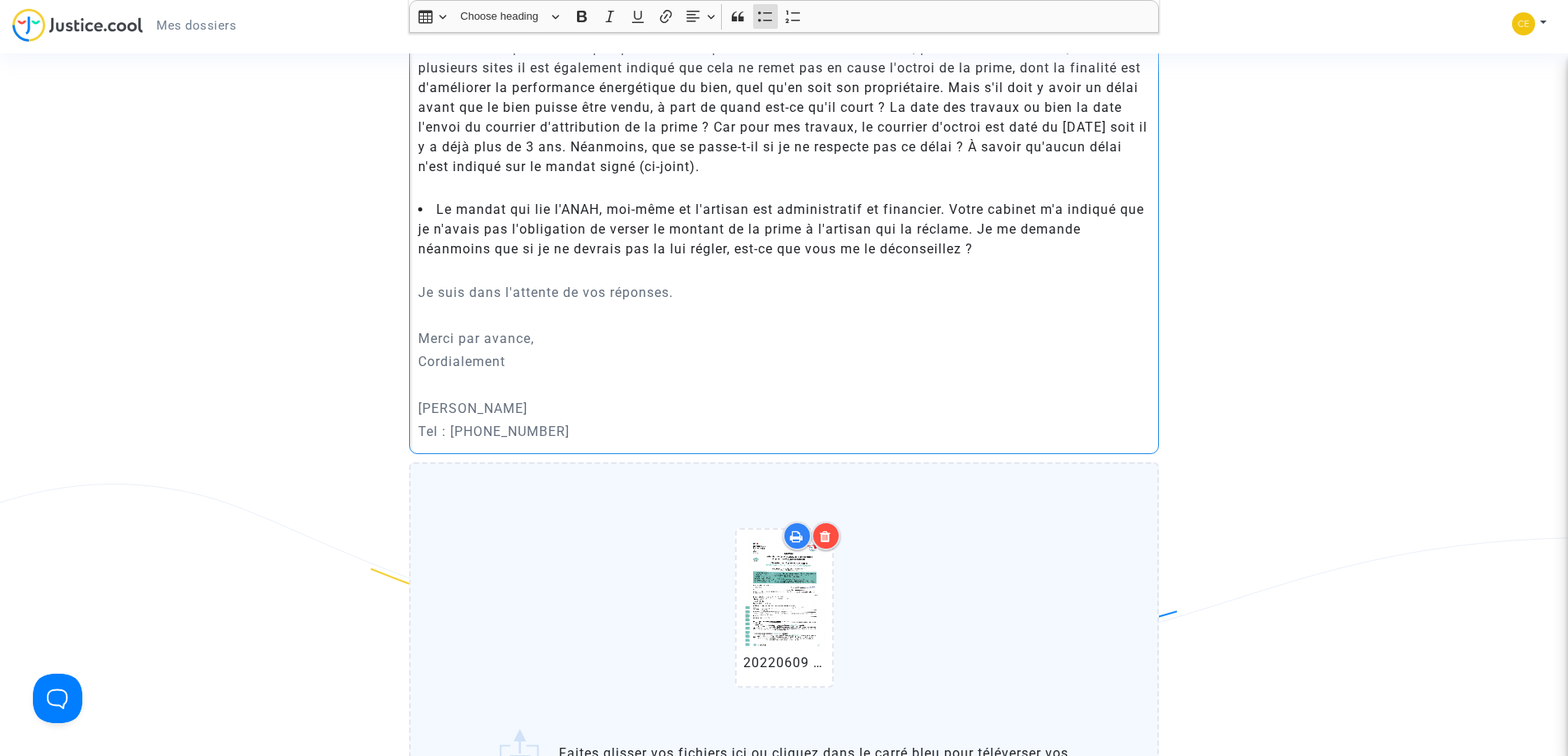
scroll to position [846, 0]
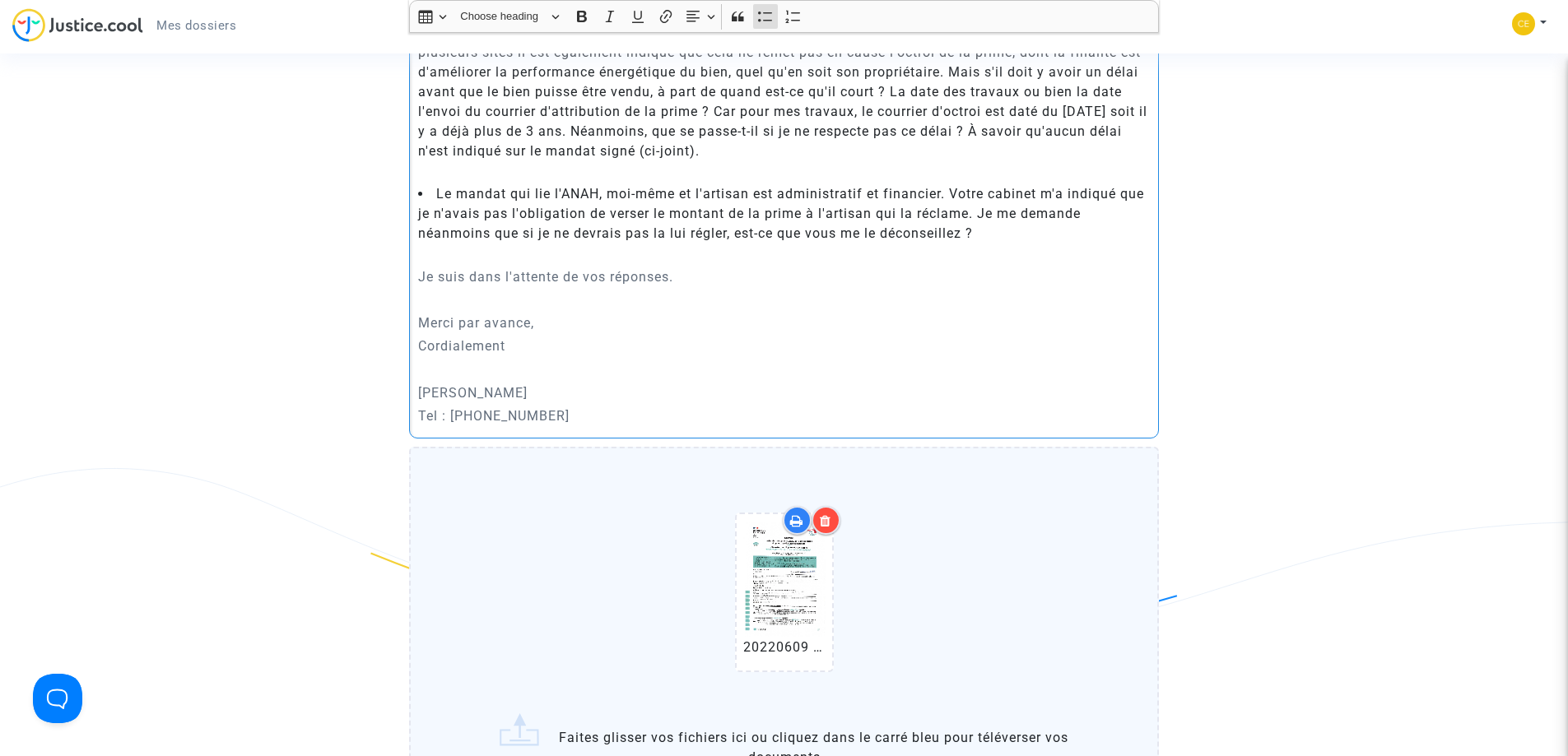
click at [598, 200] on li "Le mandat qui lie l'ANAH, moi-même et l'artisan est administratif et financier.…" at bounding box center [784, 213] width 732 height 59
drag, startPoint x: 604, startPoint y: 195, endPoint x: 664, endPoint y: 197, distance: 60.0
click at [664, 197] on li "Le mandat qui lie l'ANAH (ci-joint), moi-même et l'artisan est administratif et…" at bounding box center [784, 213] width 732 height 59
click at [759, 194] on li "Le mandat qui lie l'ANAH, moi-même et l'artisan est administratif et financier.…" at bounding box center [784, 213] width 732 height 59
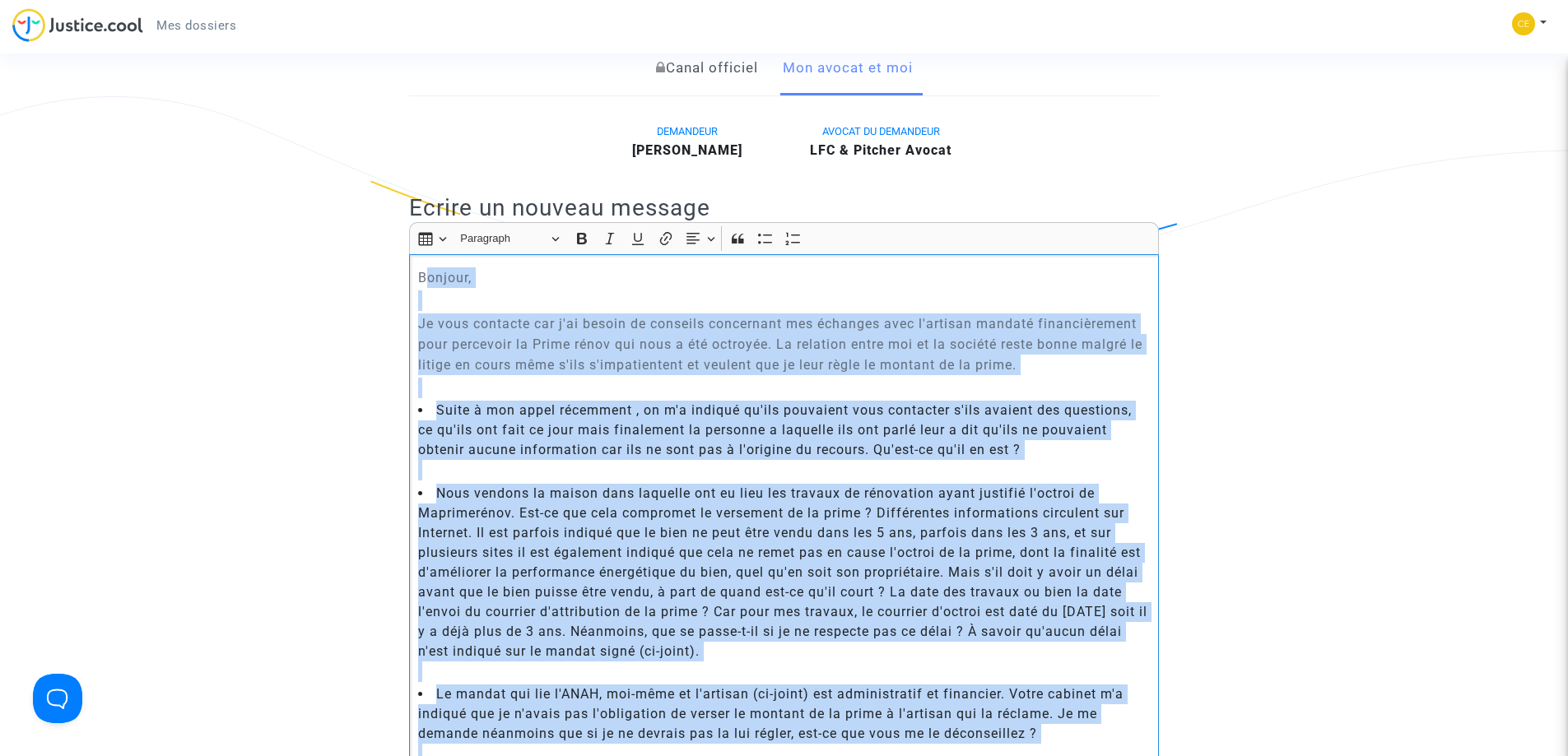
scroll to position [323, 0]
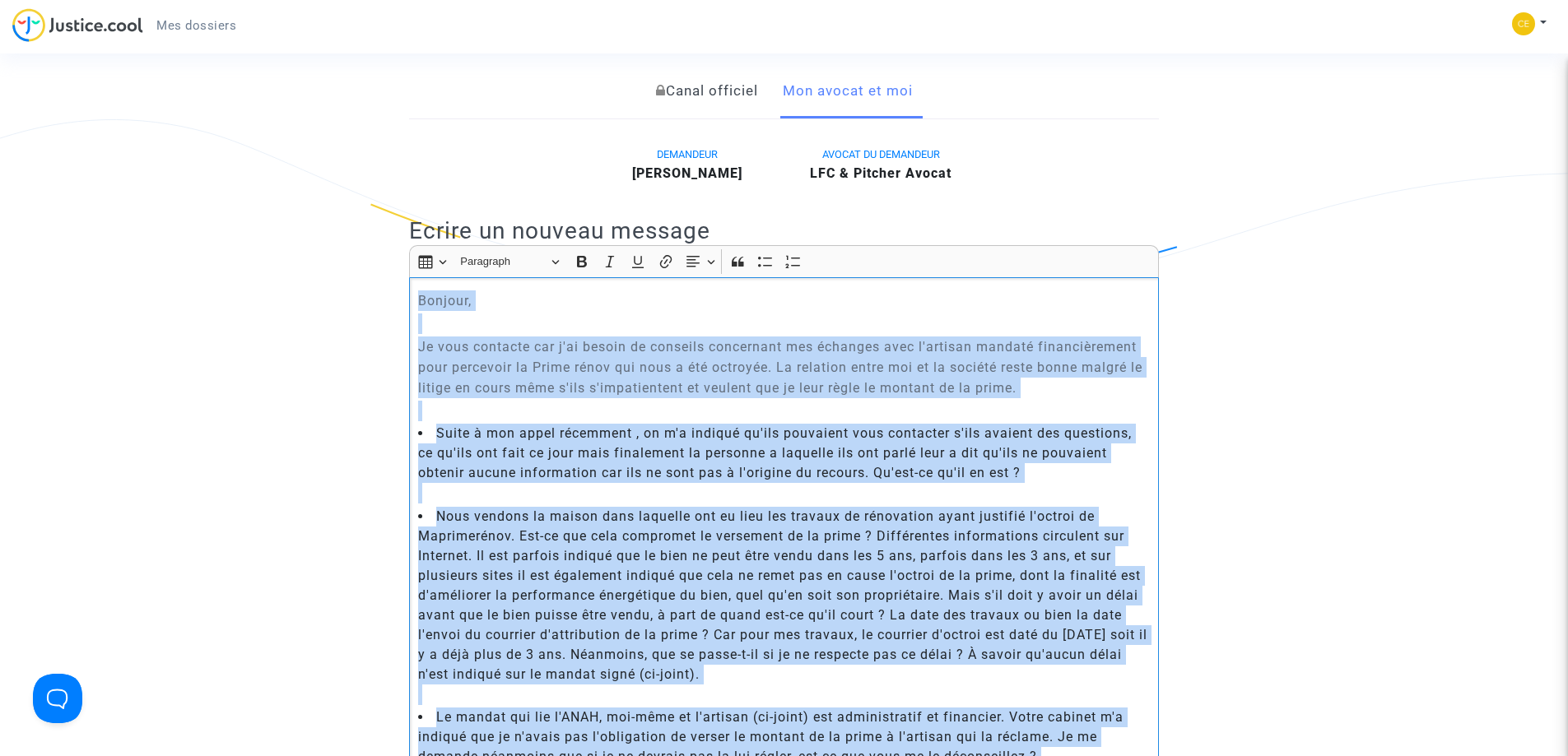
drag, startPoint x: 552, startPoint y: 420, endPoint x: 417, endPoint y: 298, distance: 182.0
click at [417, 298] on div "Bonjour, Je vous contacte car j'ai besoin de conseils concernant mes échanges a…" at bounding box center [784, 619] width 749 height 684
copy div "Loremip, Do sita consecte adi e'se doeius te incididu utlaboreet dol magnaali e…"
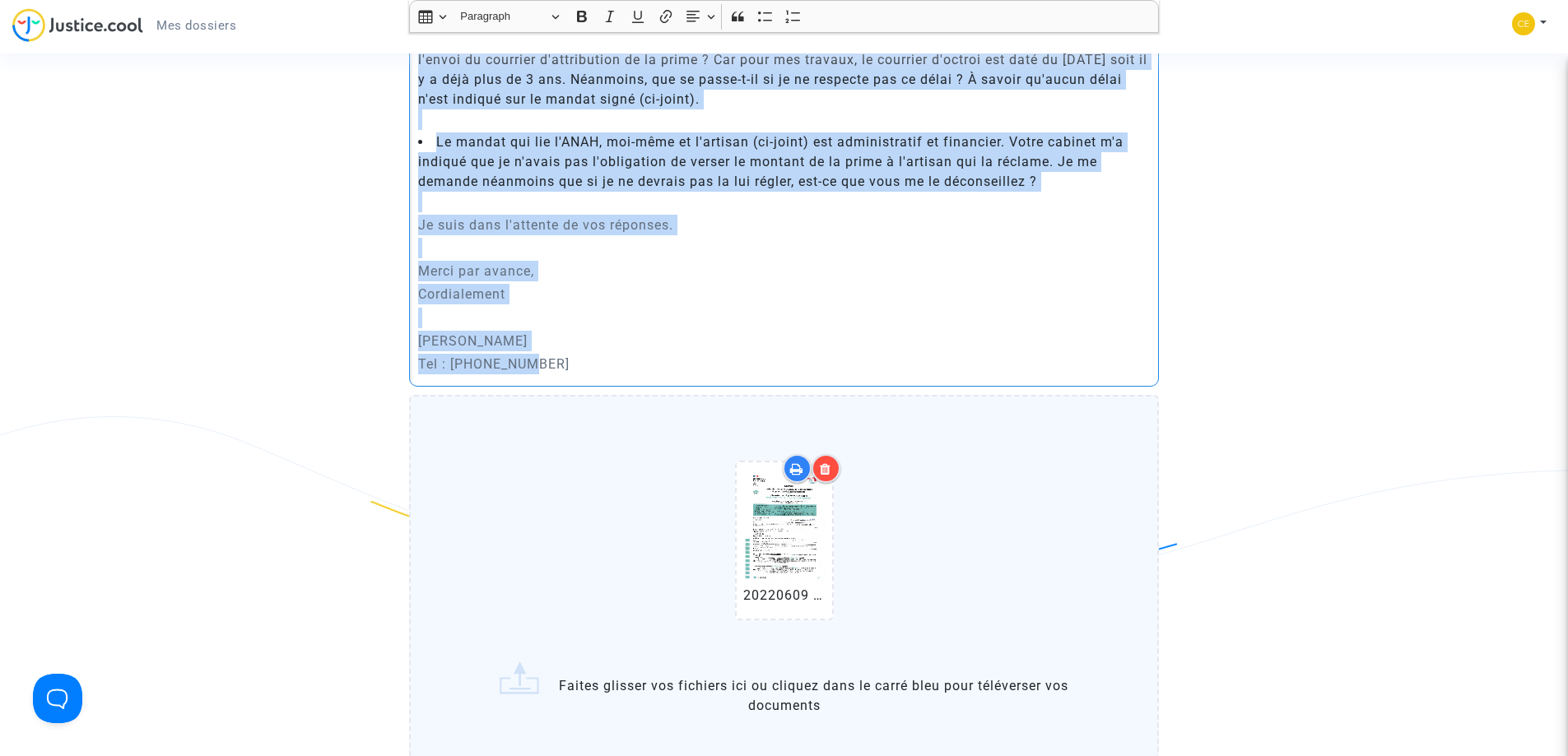
scroll to position [832, 0]
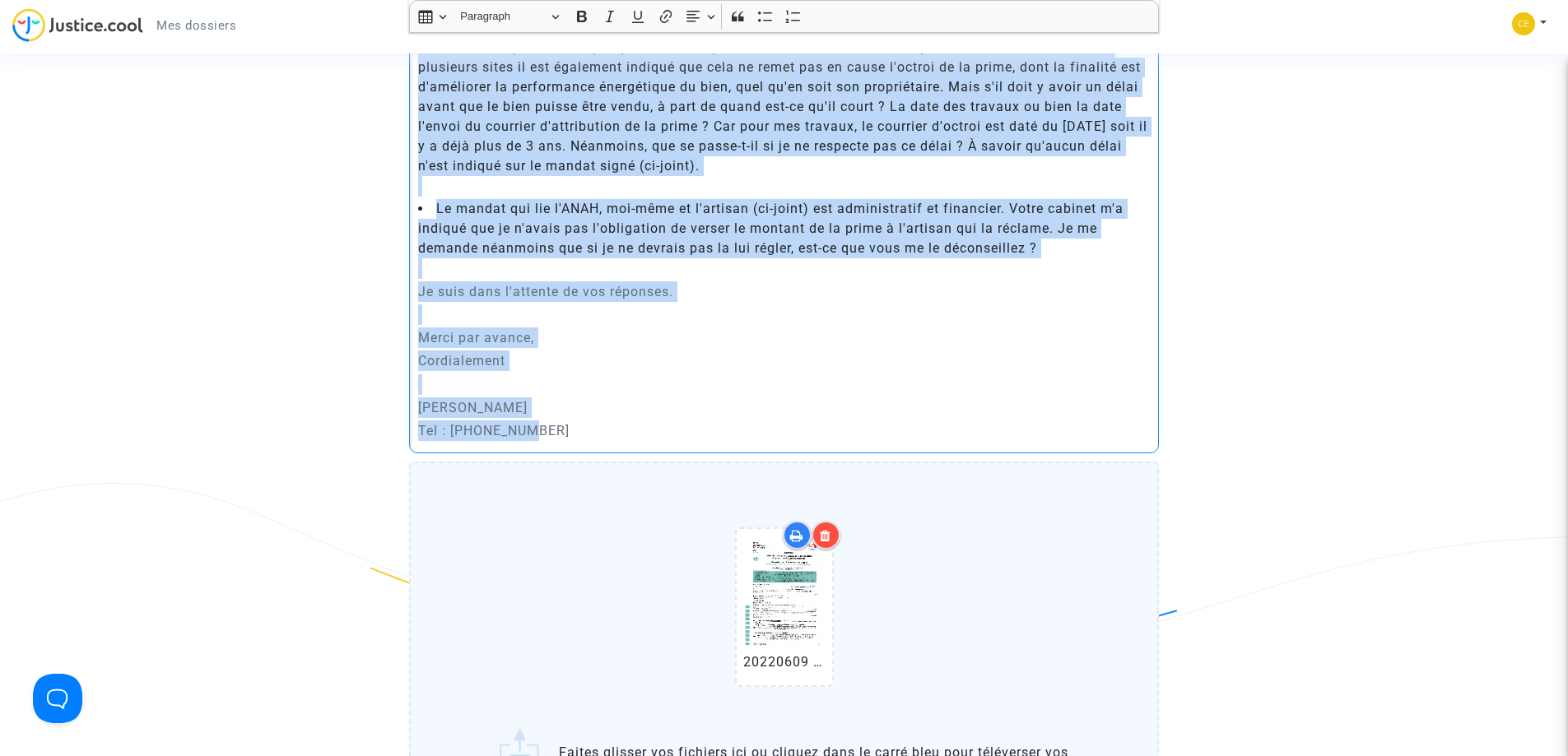
click at [816, 269] on p "Rich Text Editor, main" at bounding box center [784, 269] width 732 height 20
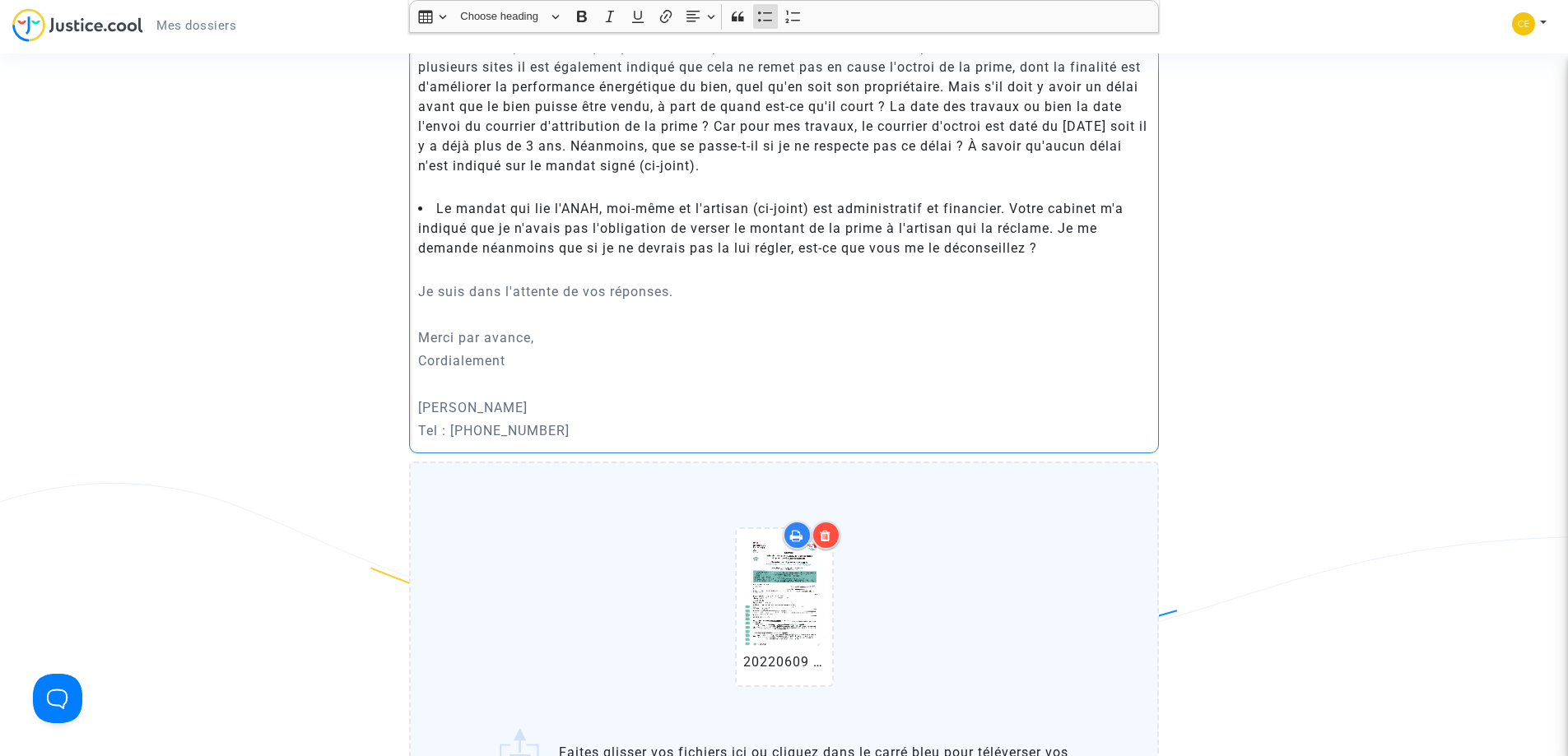
click at [792, 252] on li "Le mandat qui lie l'ANAH, moi-même et l'artisan (ci-joint) est administratif et…" at bounding box center [784, 228] width 732 height 59
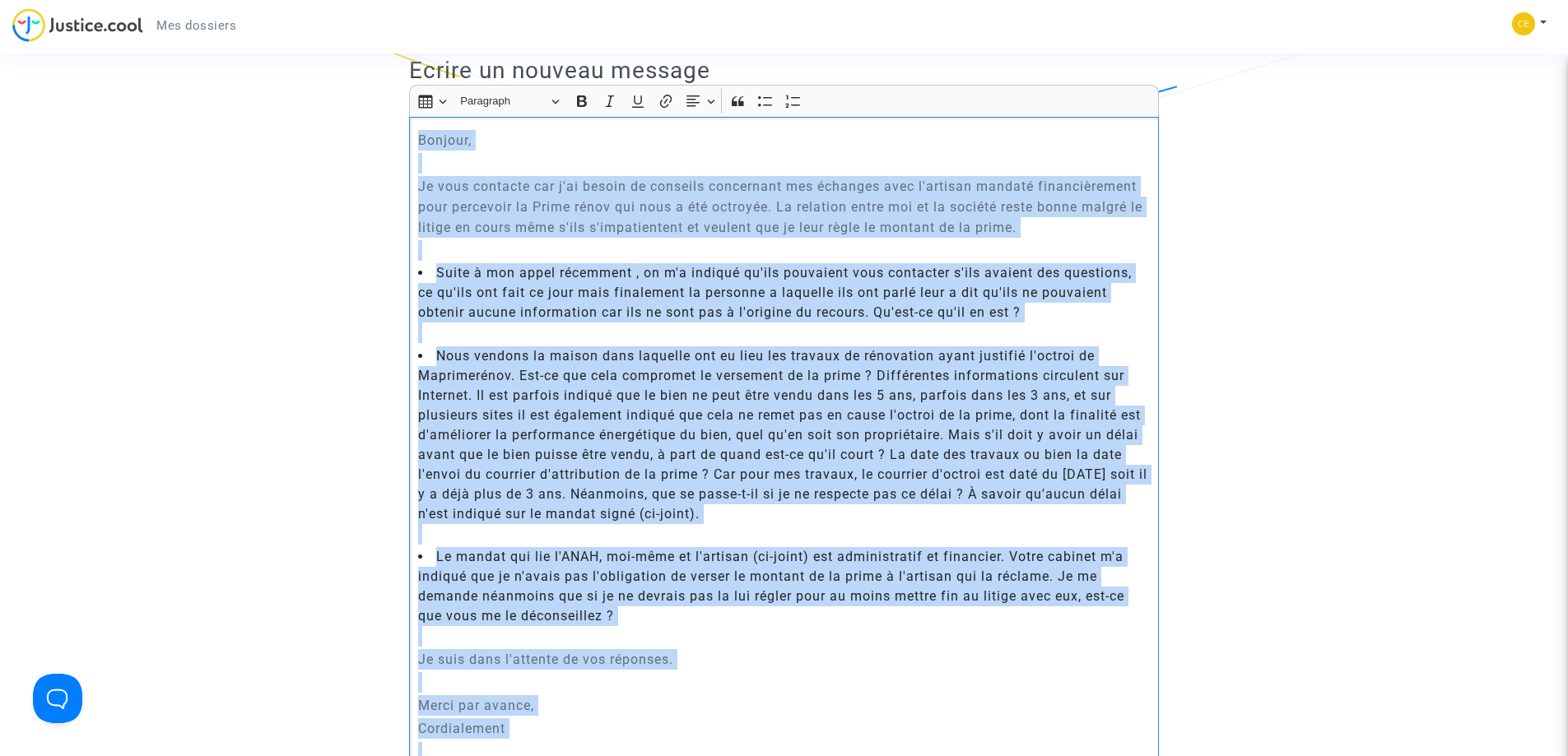
scroll to position [473, 0]
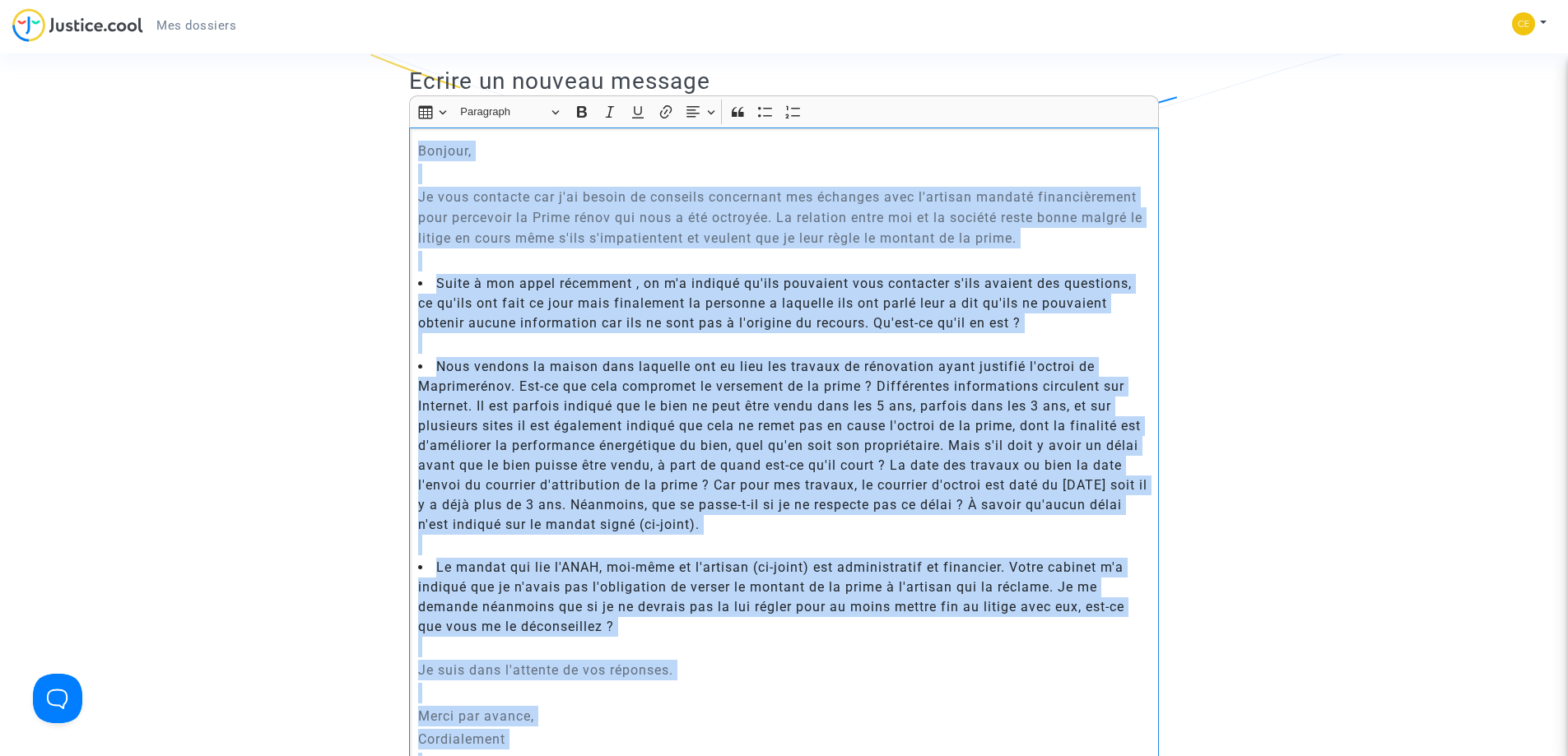
drag, startPoint x: 534, startPoint y: 448, endPoint x: 411, endPoint y: 154, distance: 318.7
click at [411, 154] on div "Bonjour, Je vous contacte car j'ai besoin de conseils concernant mes échanges a…" at bounding box center [784, 479] width 749 height 704
copy div "Loremip, Do sita consecte adi e'se doeius te incididu utlaboreet dol magnaali e…"
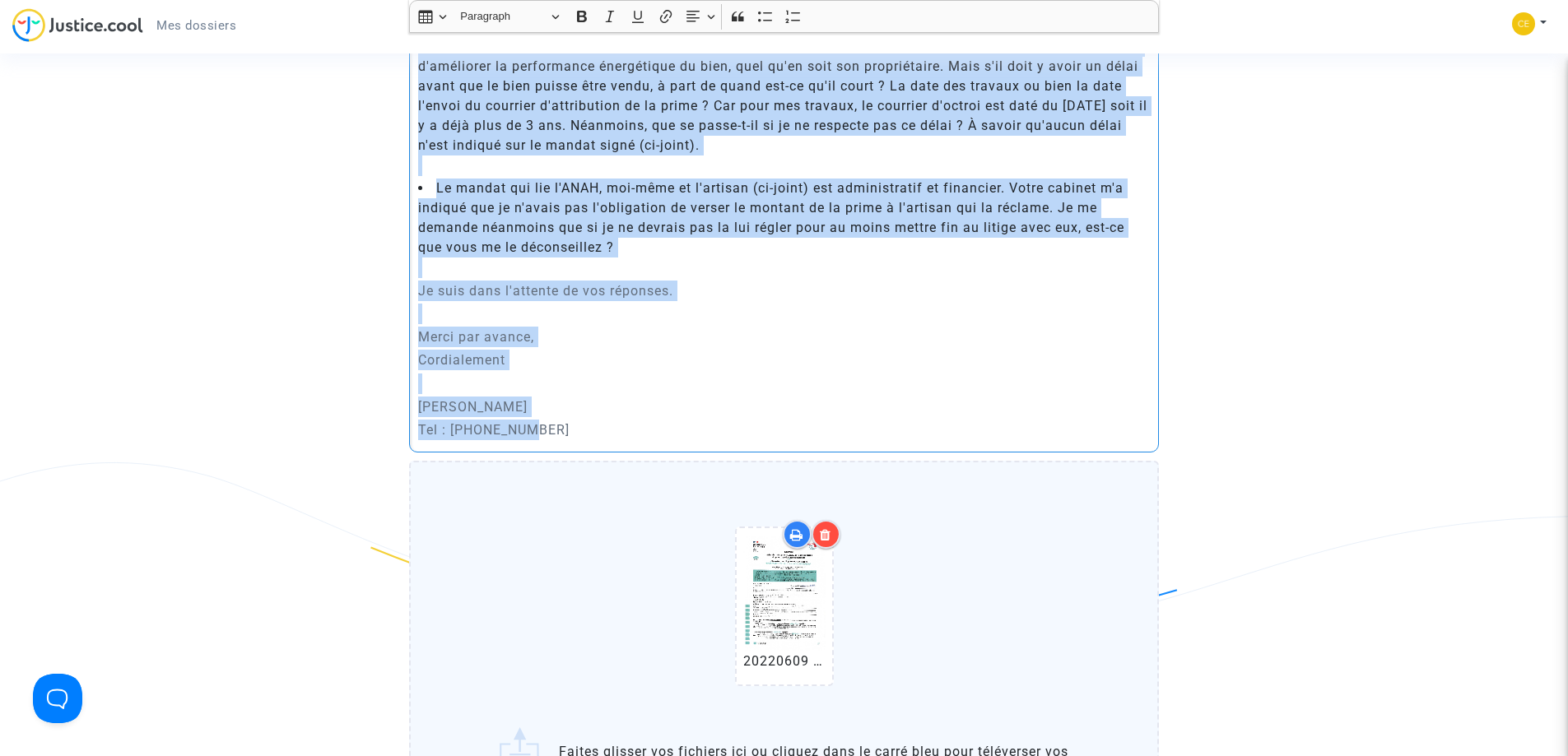
scroll to position [875, 0]
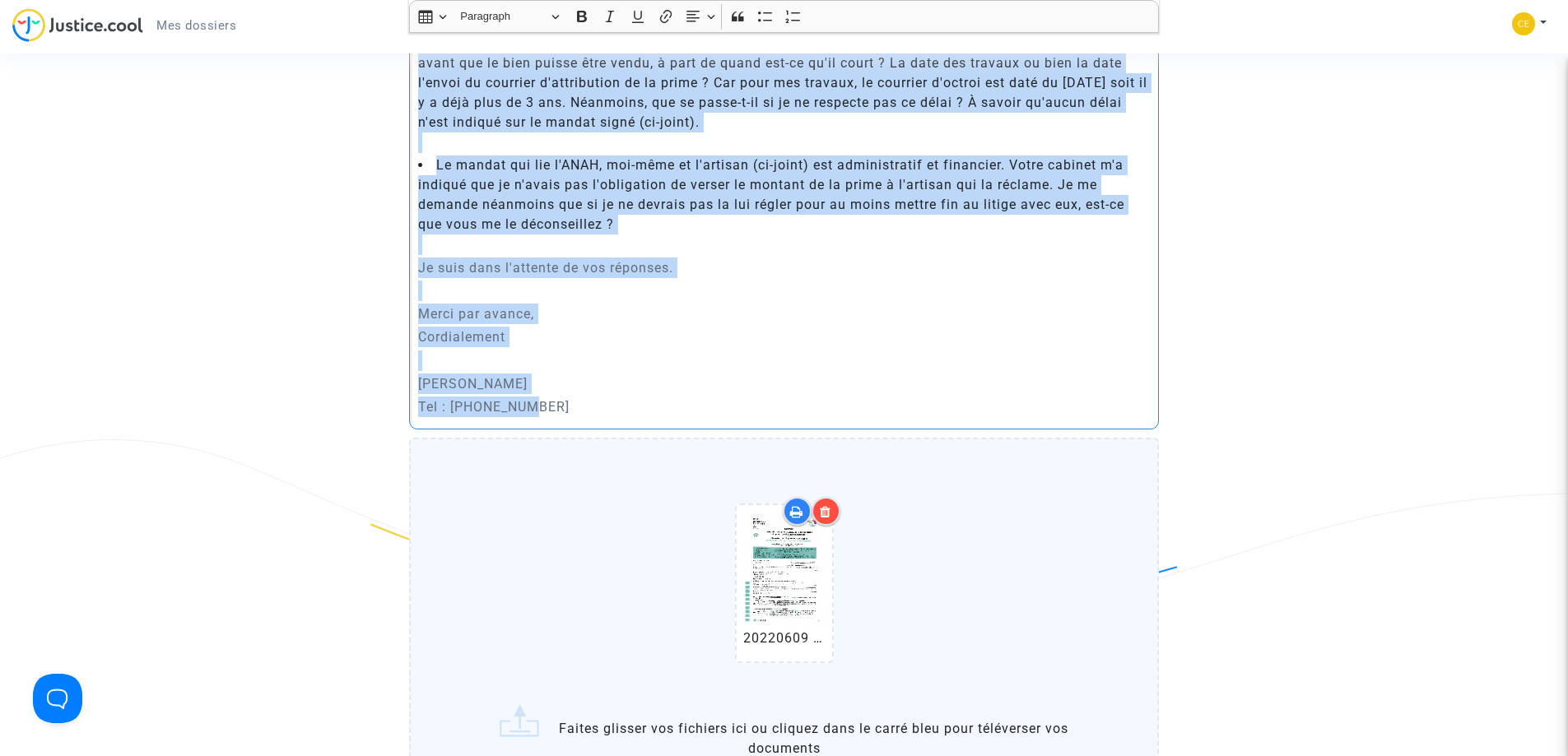
click at [459, 314] on p "Merci par avance," at bounding box center [784, 314] width 732 height 20
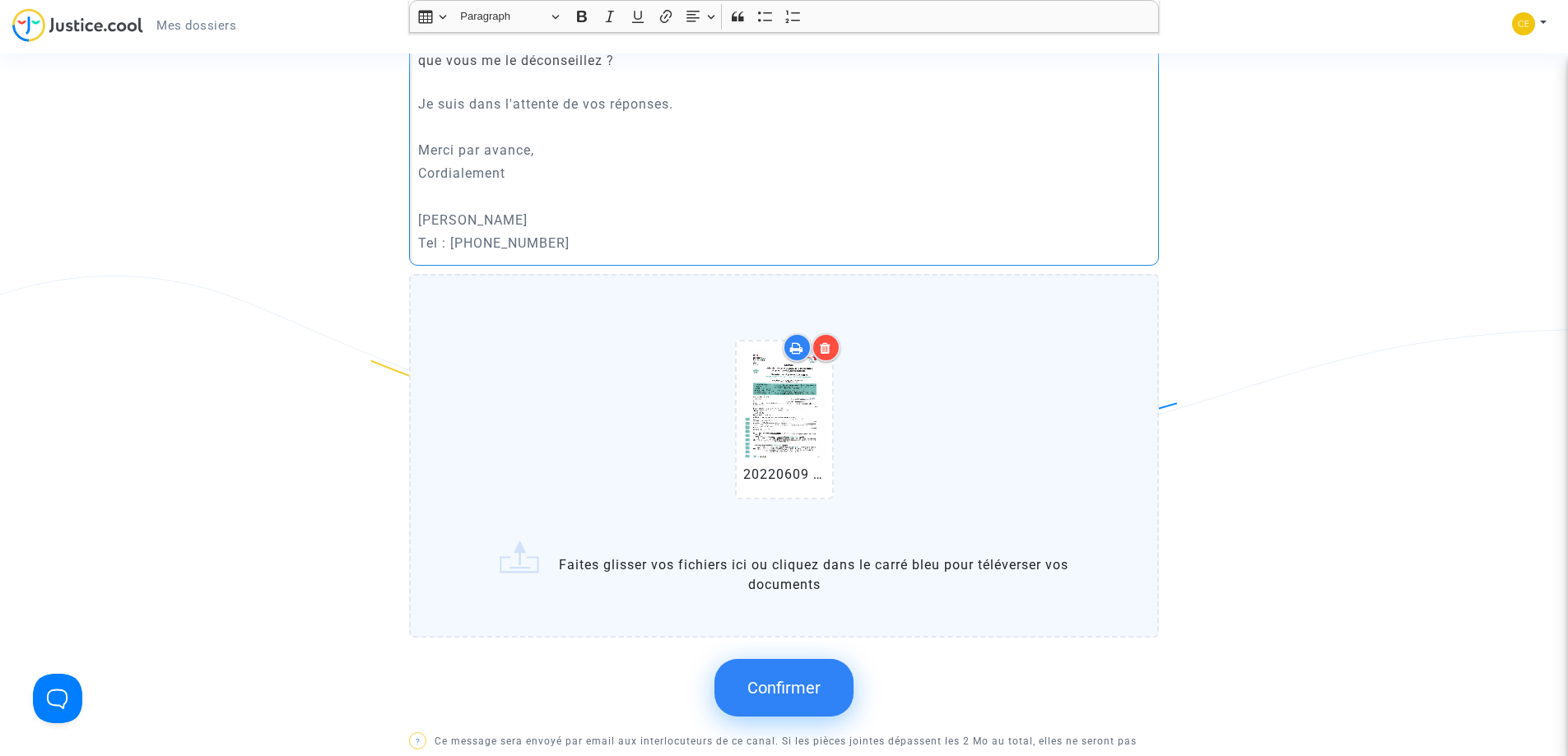
scroll to position [1080, 0]
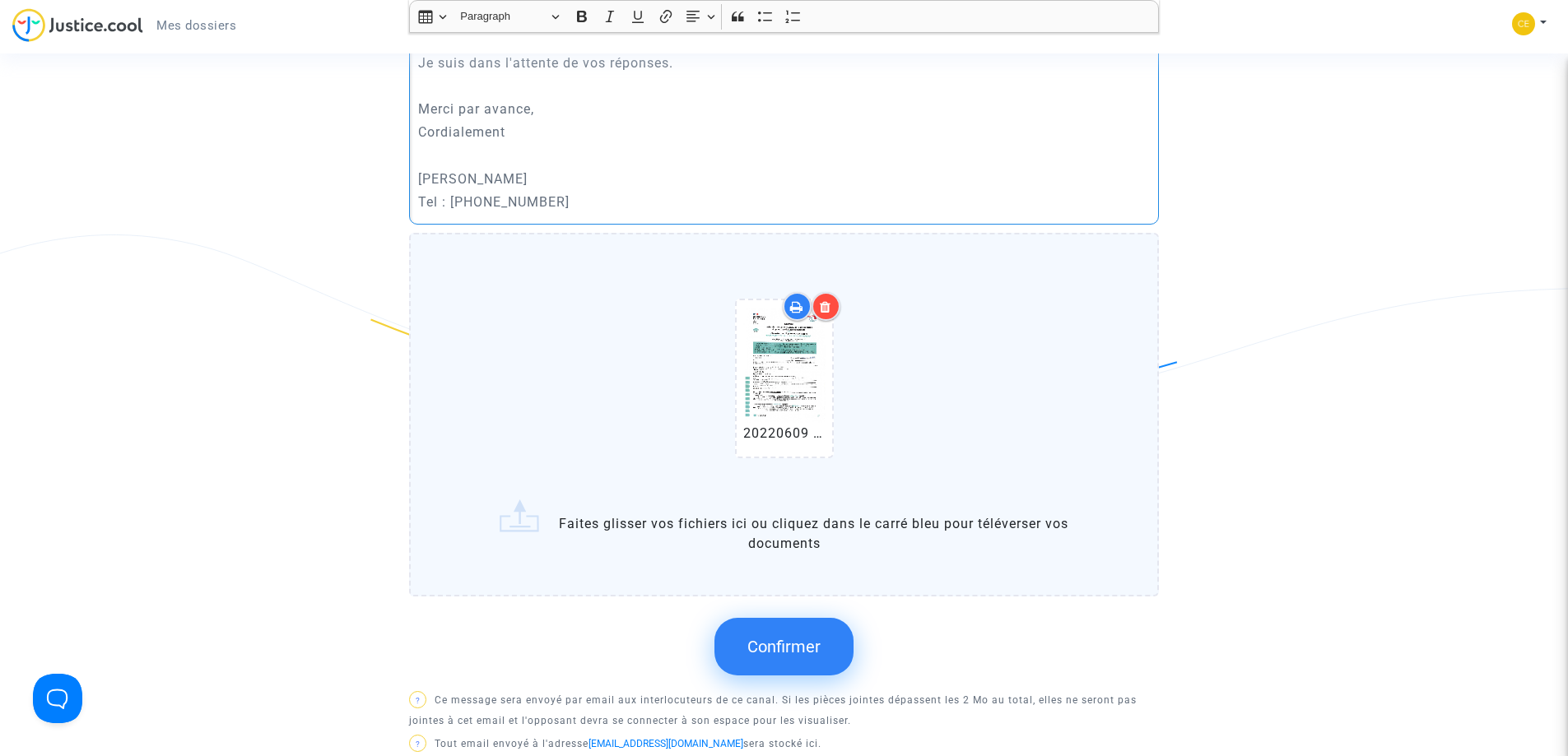
click at [772, 649] on span "Confirmer" at bounding box center [784, 646] width 73 height 20
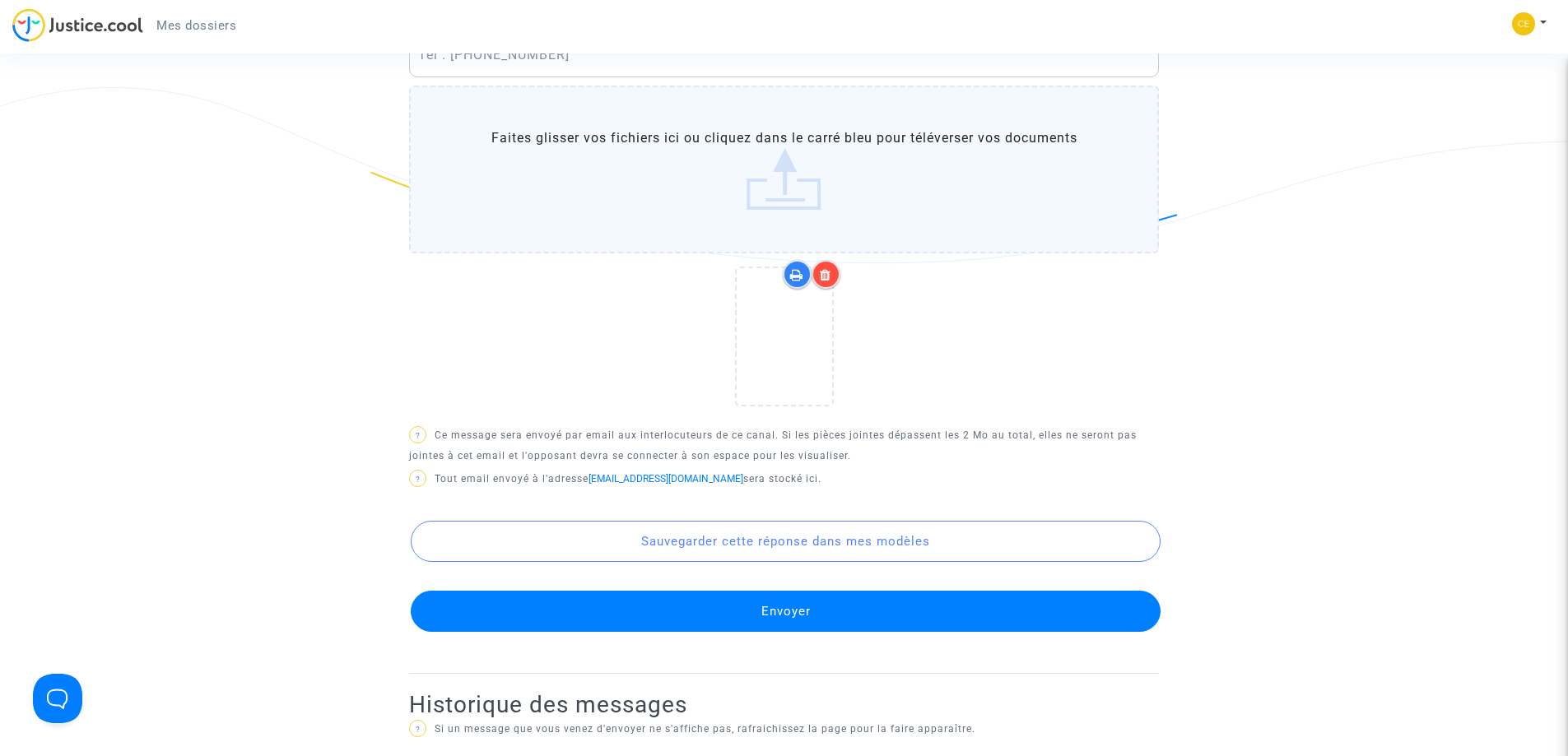
scroll to position [1248, 0]
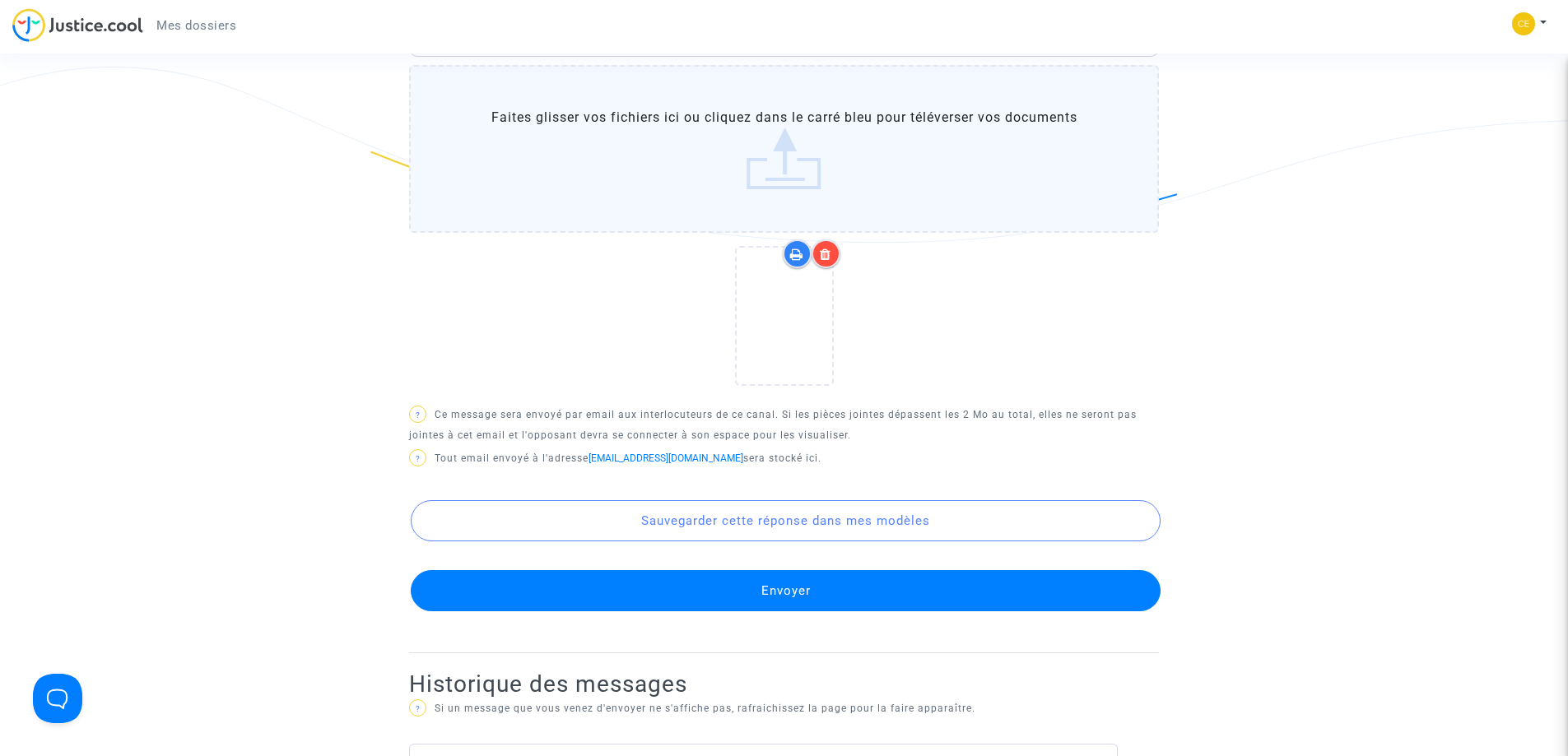
click at [759, 585] on button "Envoyer" at bounding box center [785, 590] width 749 height 41
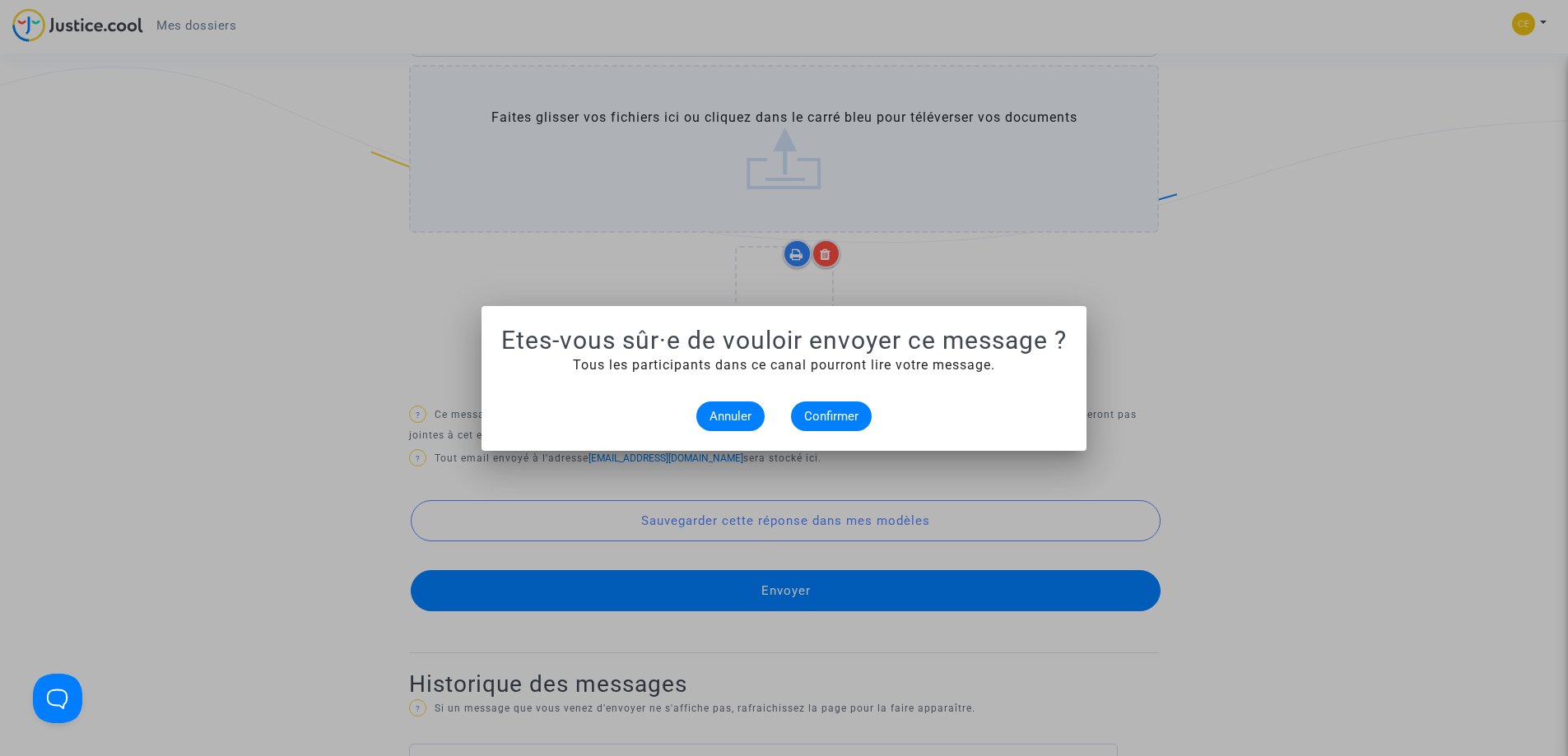
scroll to position [0, 0]
click at [821, 421] on span "Confirmer" at bounding box center [831, 416] width 55 height 15
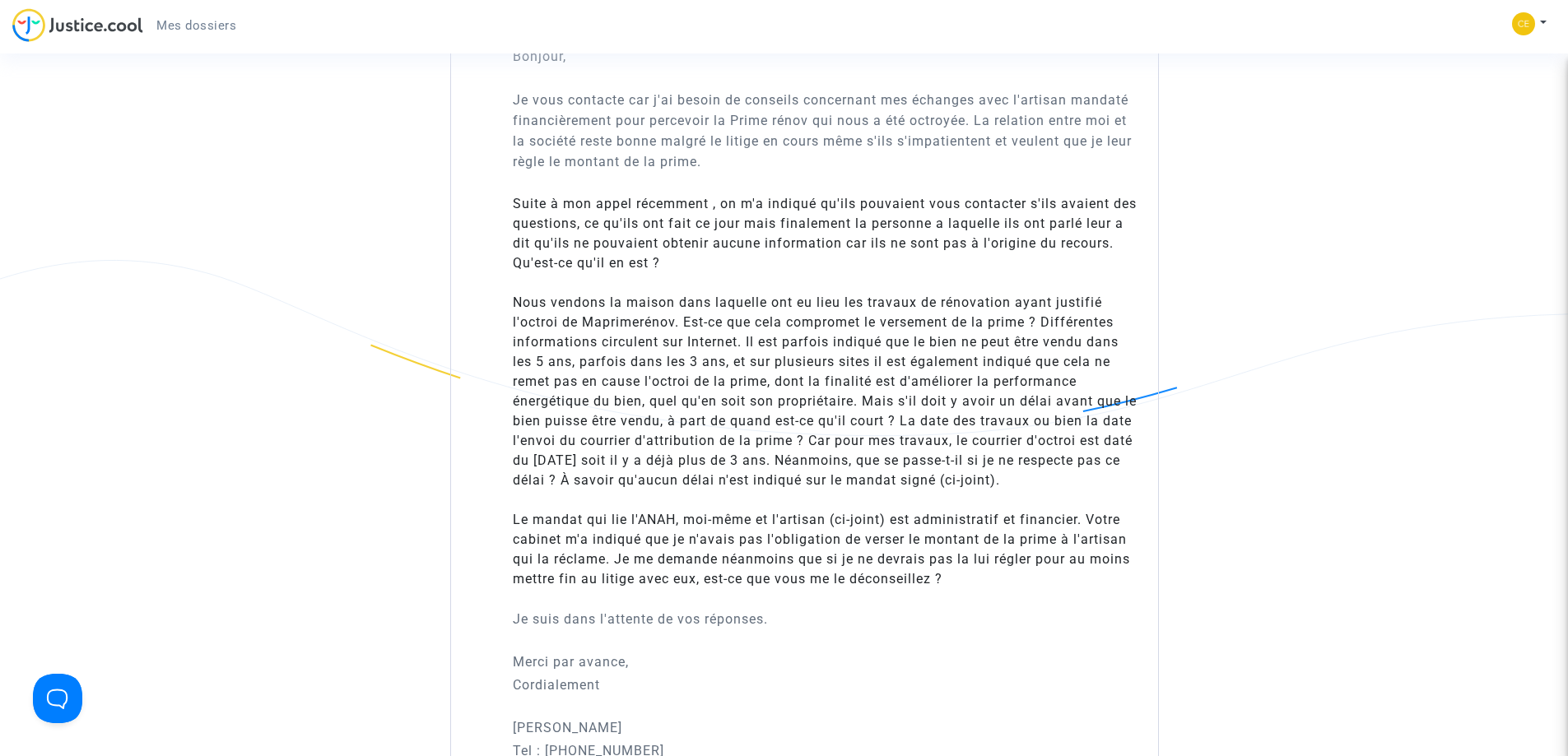
scroll to position [1067, 0]
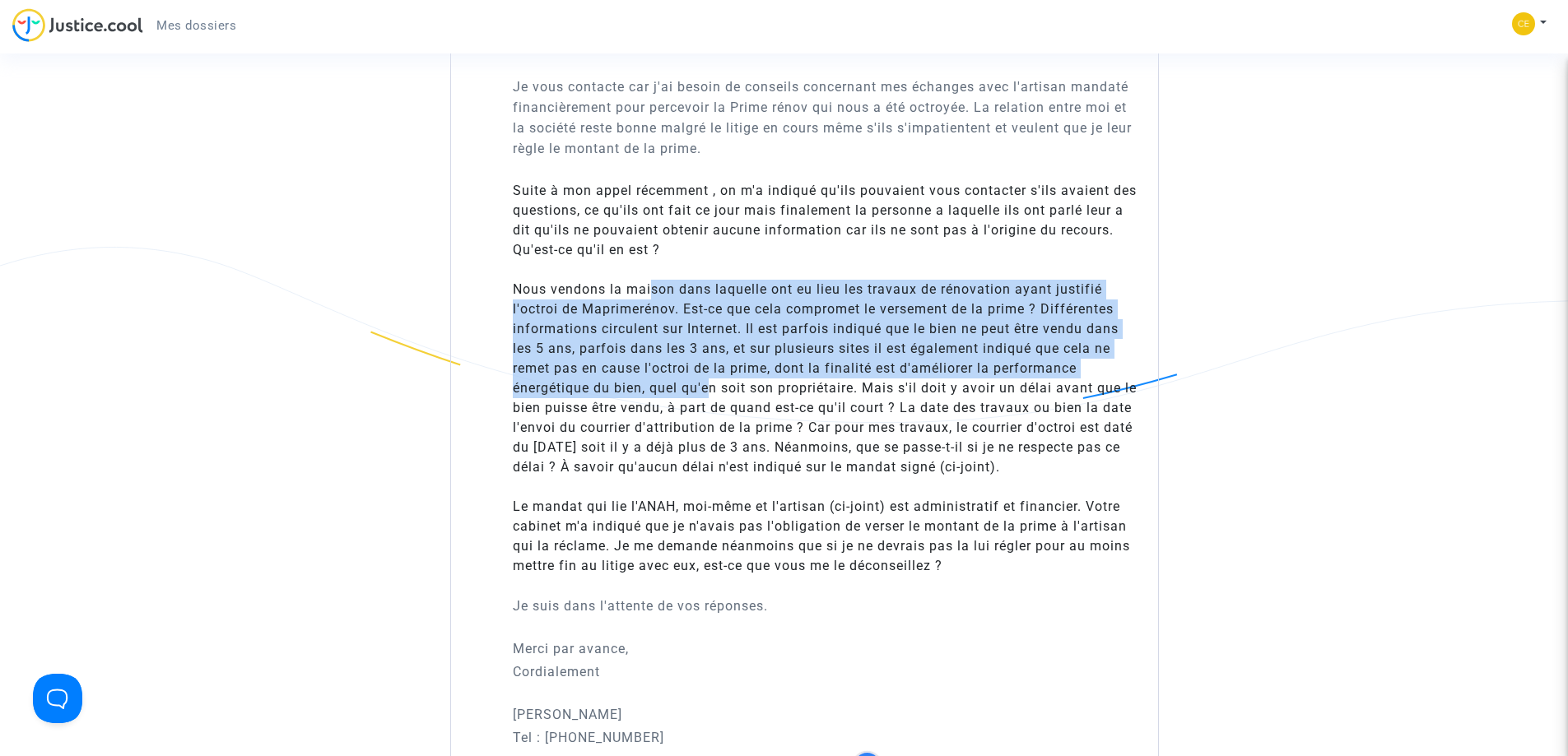
drag, startPoint x: 654, startPoint y: 286, endPoint x: 708, endPoint y: 393, distance: 119.9
click at [708, 393] on li "Nous vendons la maison dans laquelle ont eu lieu les travaux de rénovation ayan…" at bounding box center [825, 378] width 625 height 197
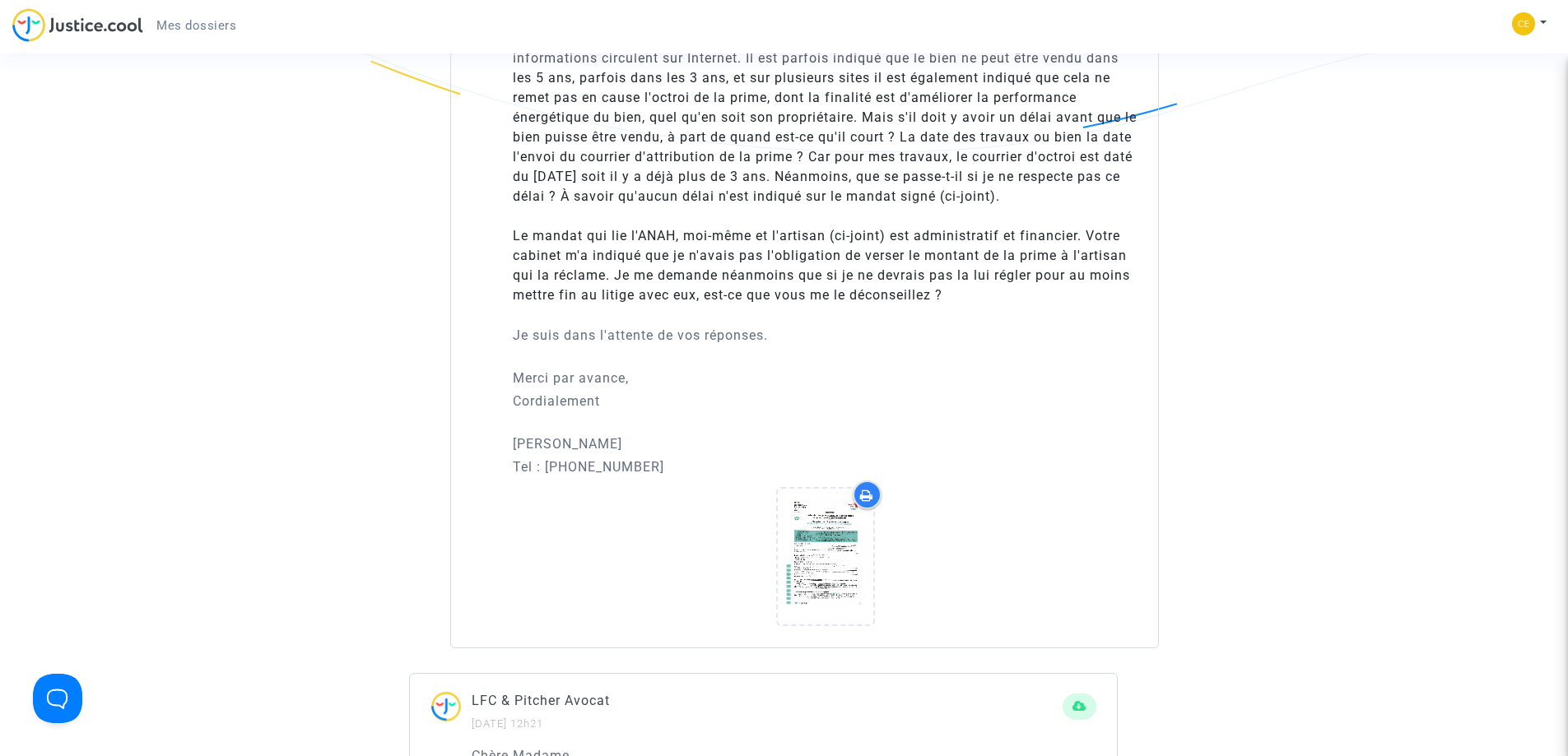
scroll to position [1366, 0]
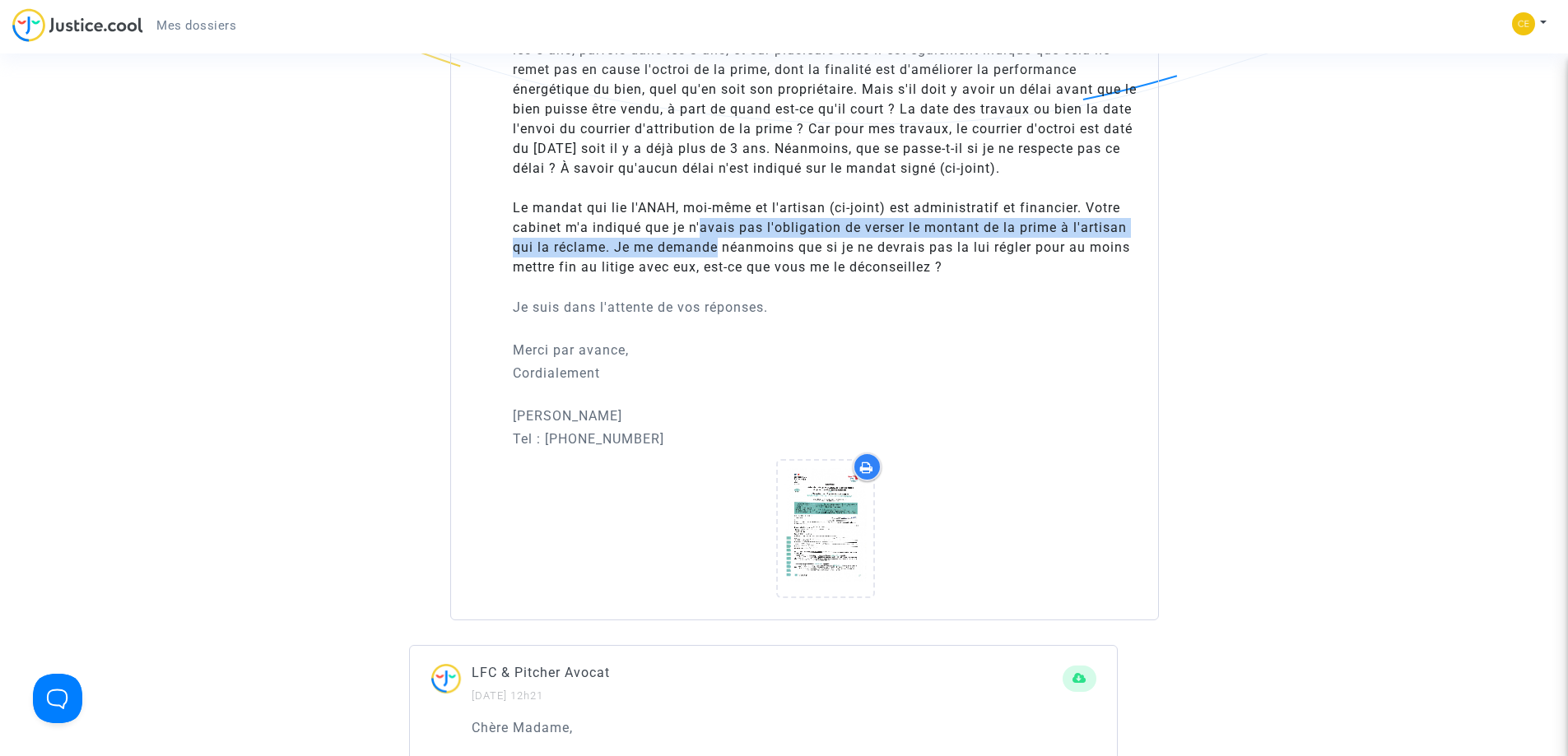
drag, startPoint x: 702, startPoint y: 232, endPoint x: 719, endPoint y: 254, distance: 27.8
click at [719, 254] on li "Le mandat qui lie l'ANAH, moi-même et l'artisan (ci-joint) est administratif et…" at bounding box center [825, 237] width 625 height 79
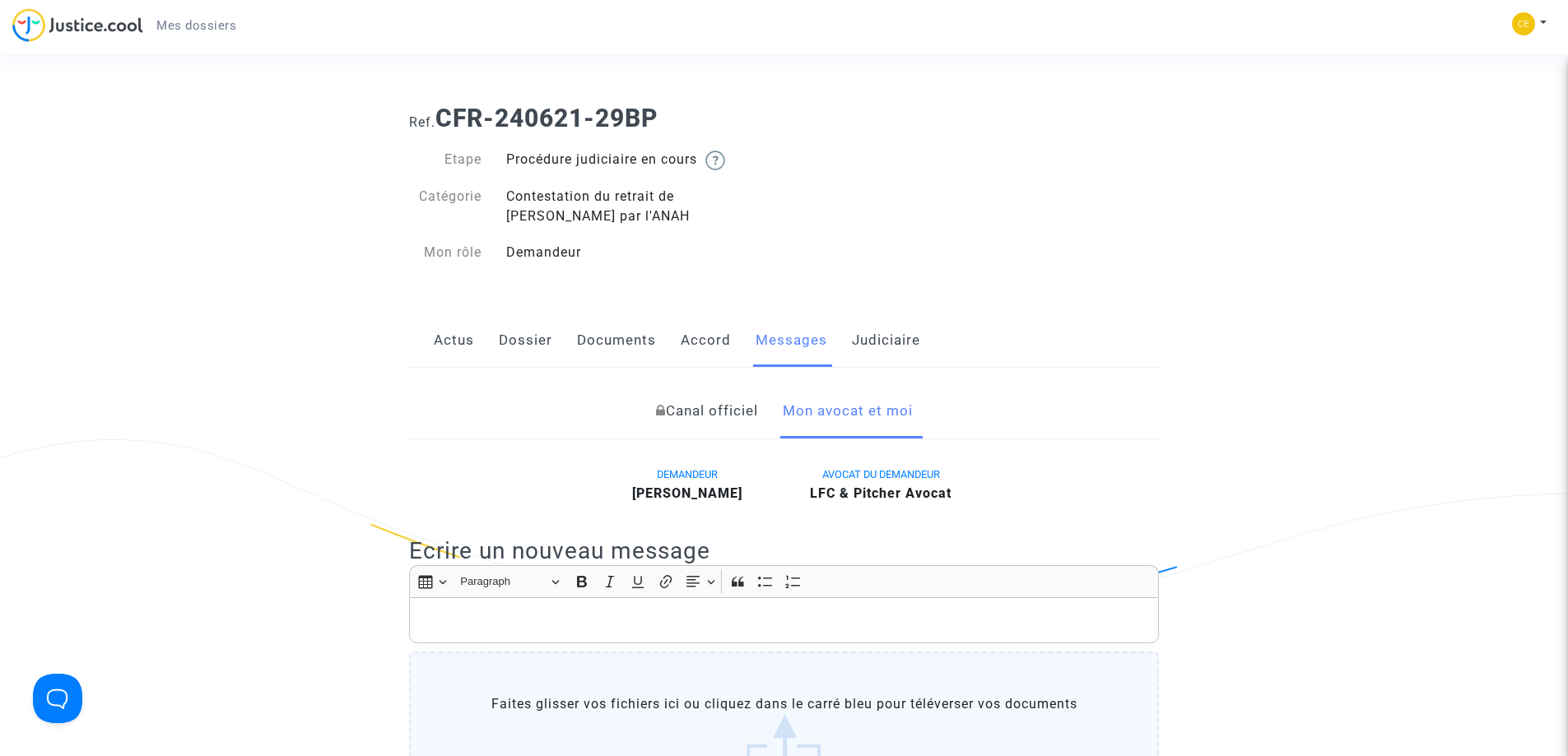
scroll to position [0, 0]
